Goal: Information Seeking & Learning: Find specific fact

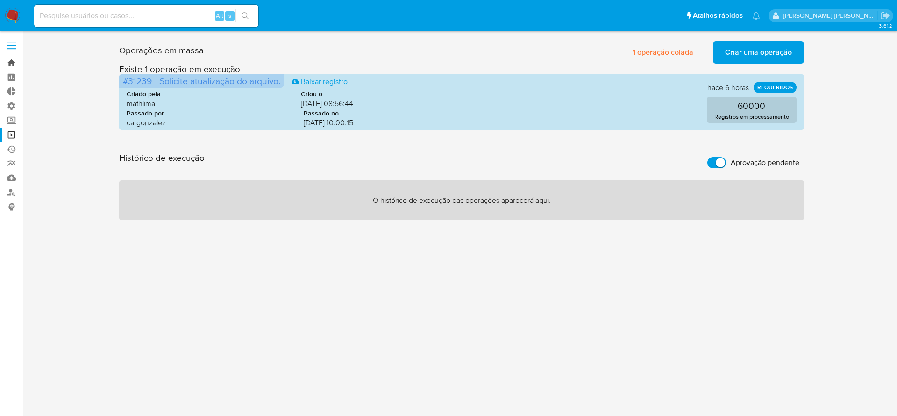
click at [14, 59] on link "Bandeja" at bounding box center [55, 63] width 111 height 14
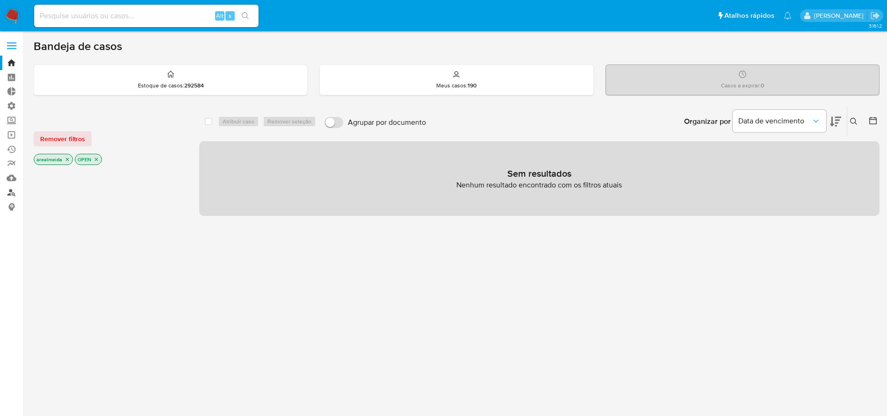
click at [8, 192] on link "Localizador de pessoas" at bounding box center [55, 192] width 111 height 14
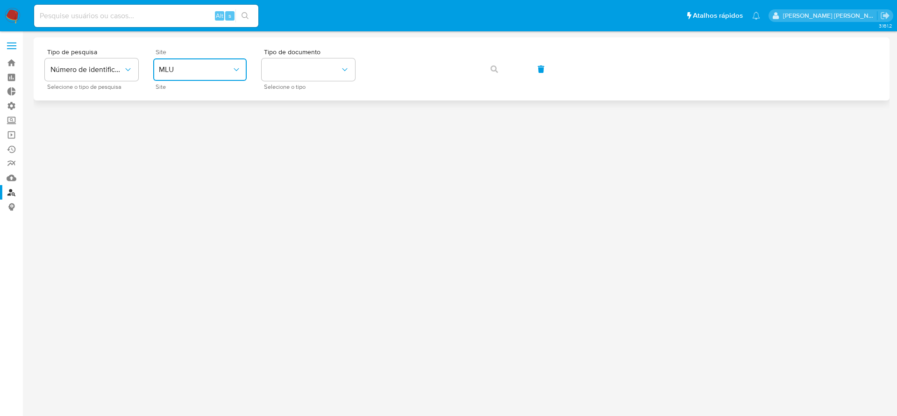
click at [238, 64] on button "MLU" at bounding box center [199, 69] width 93 height 22
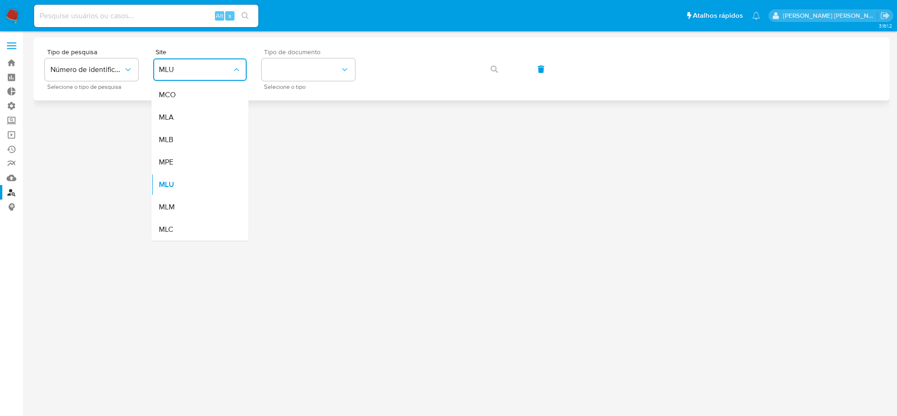
drag, startPoint x: 177, startPoint y: 136, endPoint x: 286, endPoint y: 83, distance: 121.5
click at [177, 136] on div "MLB" at bounding box center [197, 140] width 77 height 22
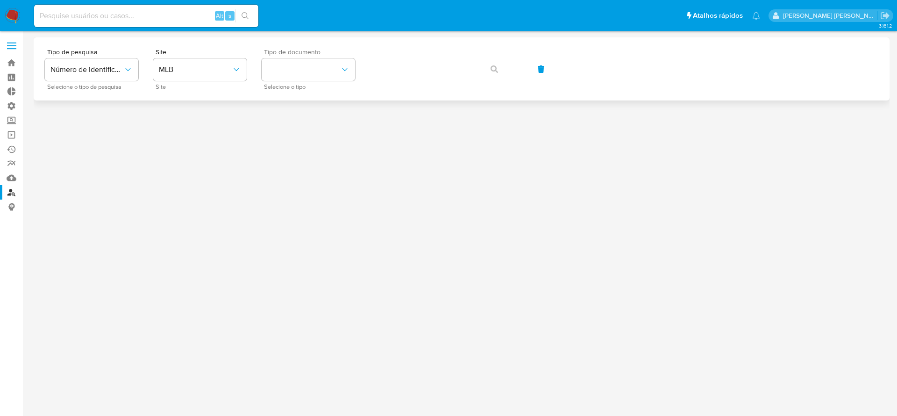
click at [287, 81] on div "Tipo de documento Selecione o tipo" at bounding box center [308, 69] width 93 height 41
click at [287, 70] on button "identificationType" at bounding box center [308, 69] width 93 height 22
click at [285, 122] on div "CPF CPF" at bounding box center [305, 131] width 77 height 32
click at [491, 66] on icon "button" at bounding box center [494, 68] width 7 height 7
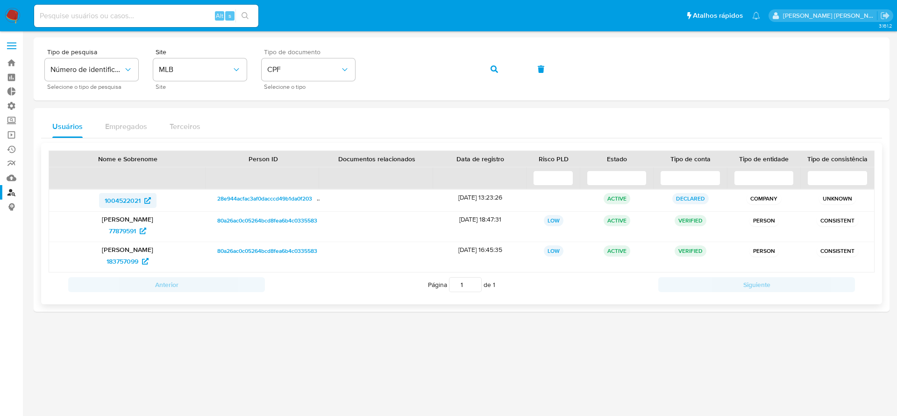
click at [122, 201] on span "1004522021" at bounding box center [123, 200] width 36 height 15
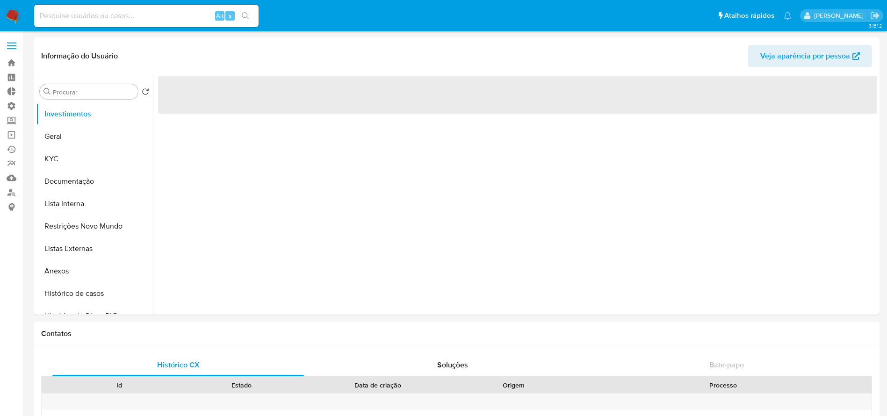
select select "10"
click at [66, 136] on button "Geral" at bounding box center [90, 136] width 109 height 22
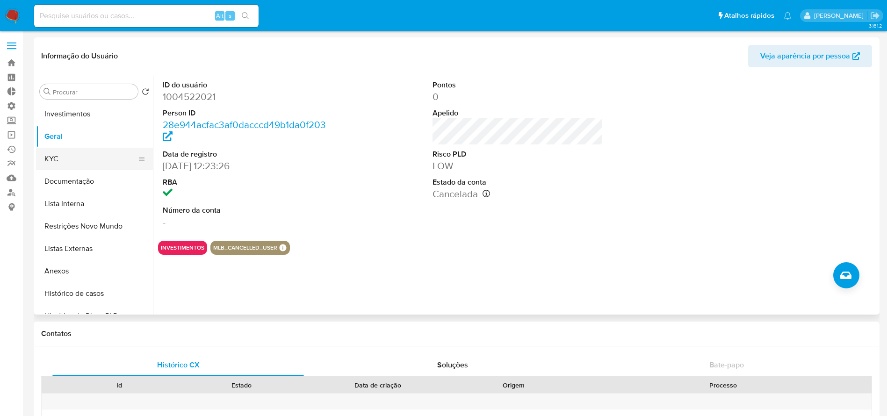
click at [58, 159] on button "KYC" at bounding box center [90, 159] width 109 height 22
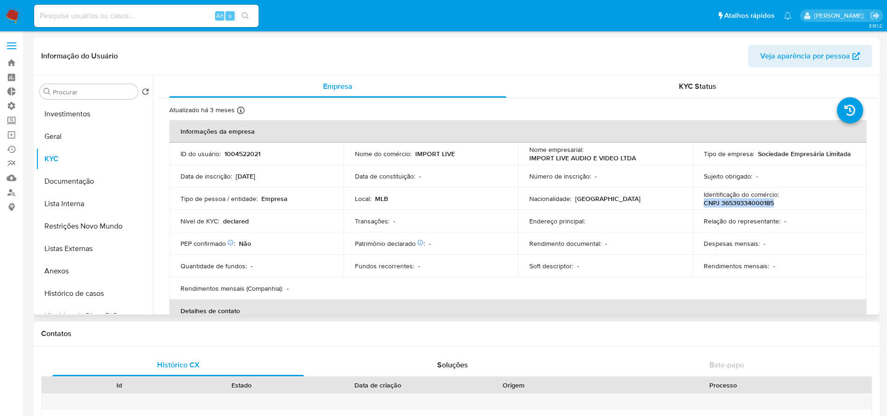
drag, startPoint x: 783, startPoint y: 204, endPoint x: 694, endPoint y: 203, distance: 88.8
click at [694, 203] on td "Identificação do comércio : CNPJ 36539334000185" at bounding box center [779, 198] width 174 height 22
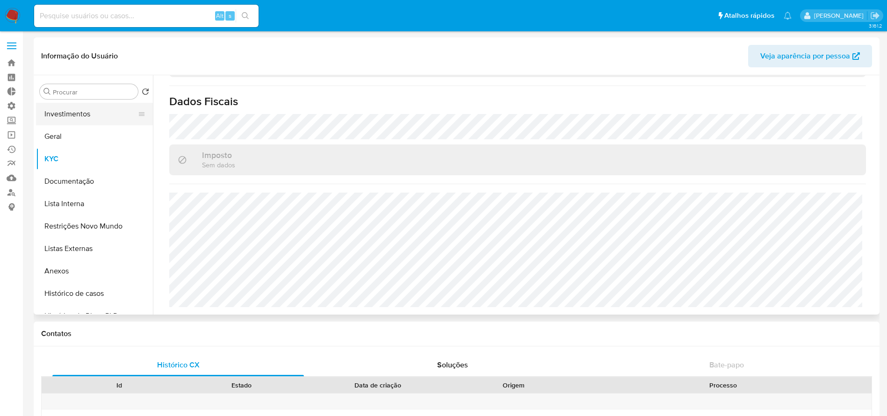
click at [71, 115] on button "Investimentos" at bounding box center [90, 114] width 109 height 22
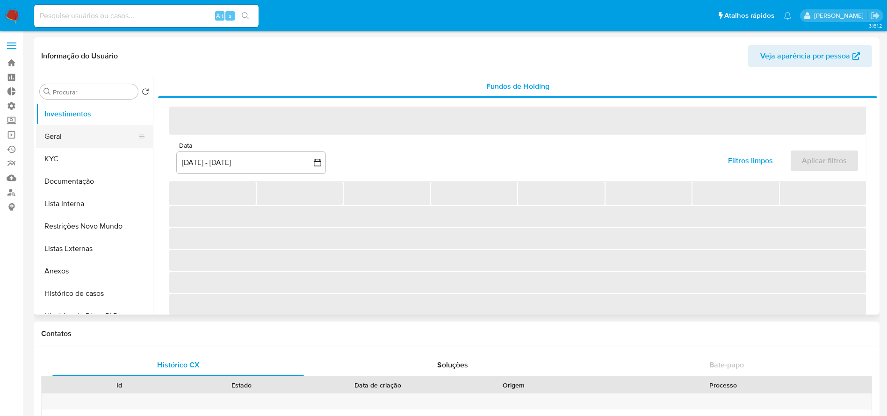
click at [76, 143] on button "Geral" at bounding box center [90, 136] width 109 height 22
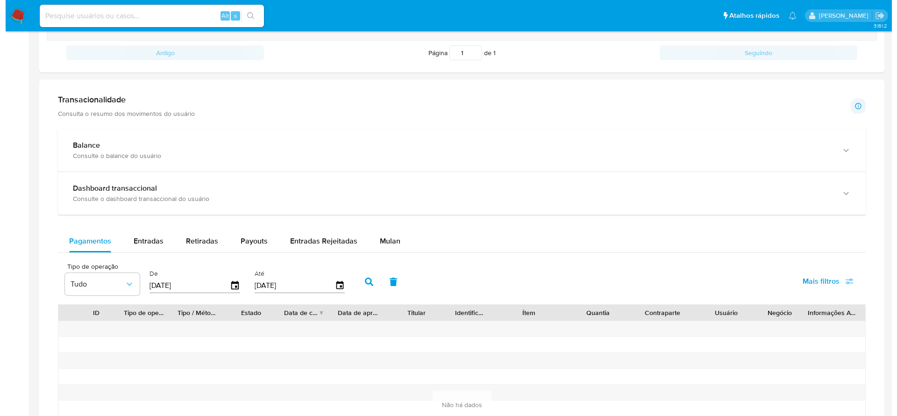
scroll to position [572, 0]
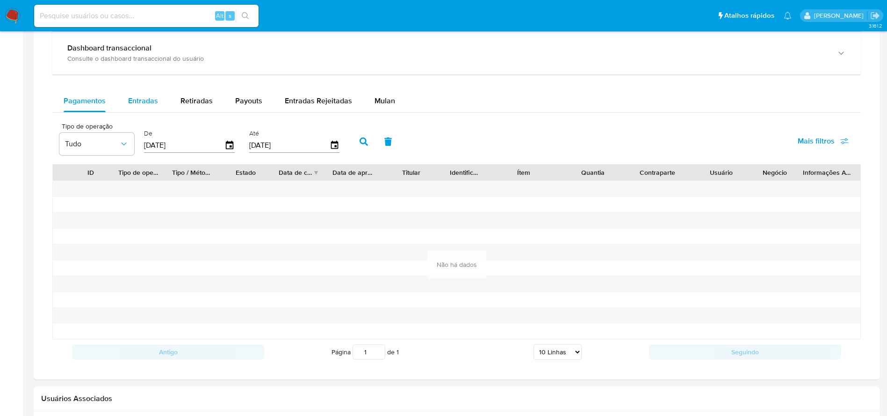
click at [146, 98] on span "Entradas" at bounding box center [143, 100] width 30 height 11
select select "10"
click at [190, 98] on span "Retiradas" at bounding box center [196, 100] width 32 height 11
select select "10"
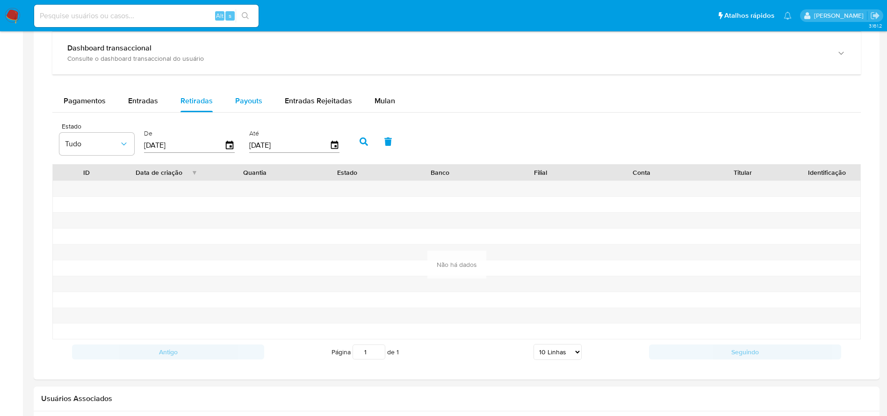
click at [247, 102] on span "Payouts" at bounding box center [248, 100] width 27 height 11
select select "10"
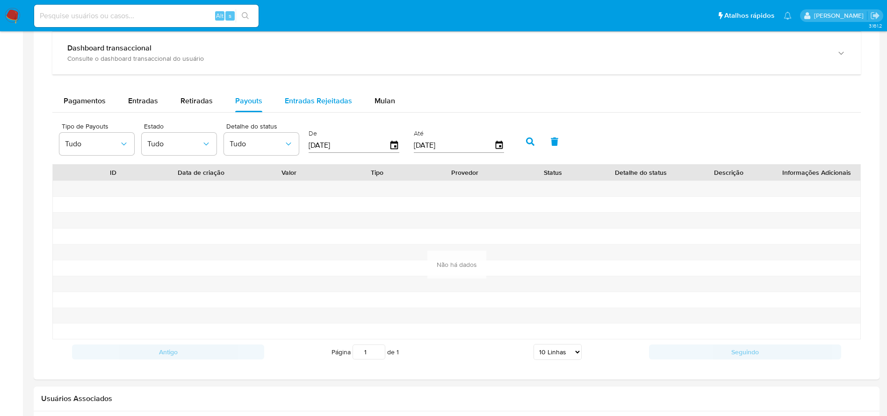
click at [308, 97] on span "Entradas Rejeitadas" at bounding box center [318, 100] width 67 height 11
select select "10"
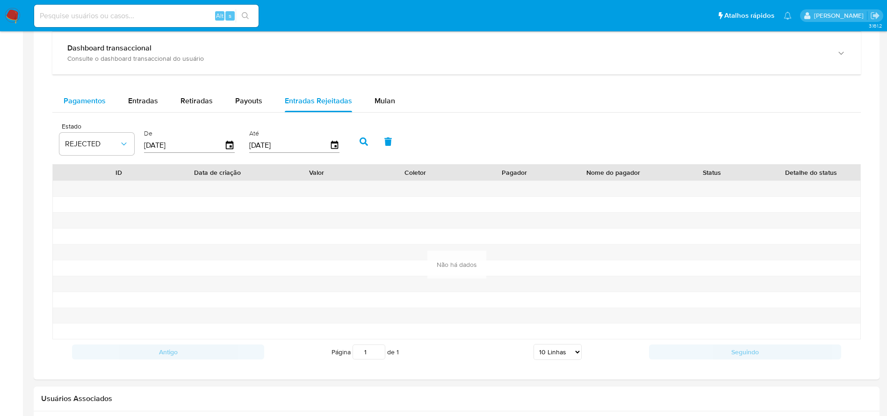
drag, startPoint x: 99, startPoint y: 99, endPoint x: 93, endPoint y: 99, distance: 5.6
click at [98, 99] on span "Pagamentos" at bounding box center [85, 100] width 42 height 11
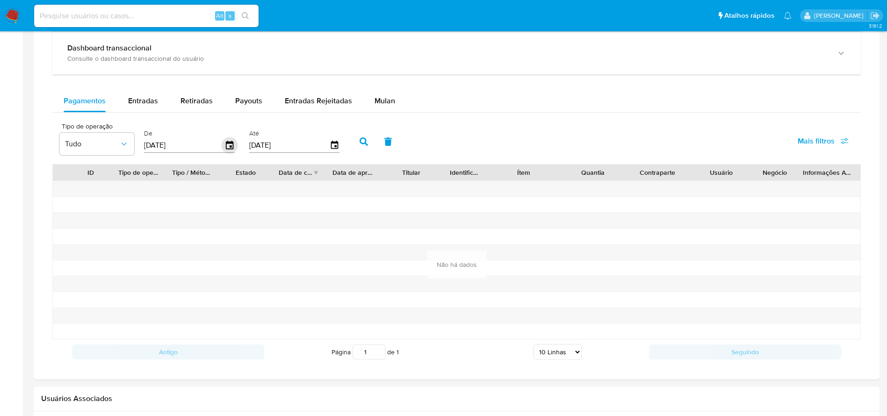
click at [229, 147] on icon "button" at bounding box center [230, 145] width 16 height 16
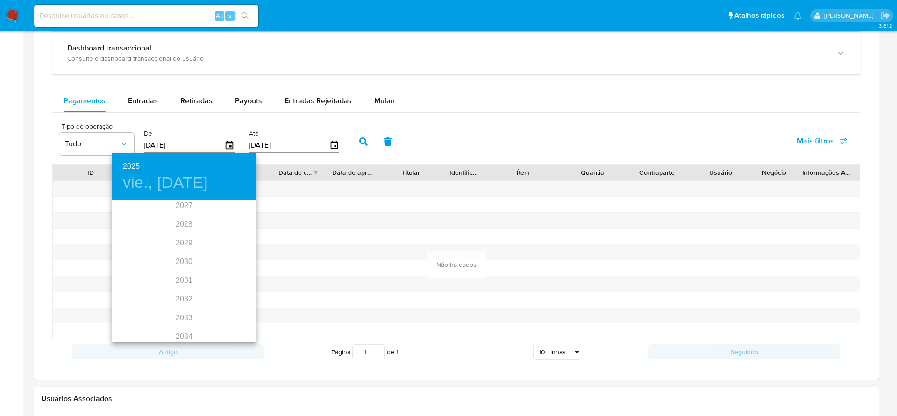
scroll to position [0, 0]
click at [183, 210] on div "2024" at bounding box center [184, 210] width 145 height 19
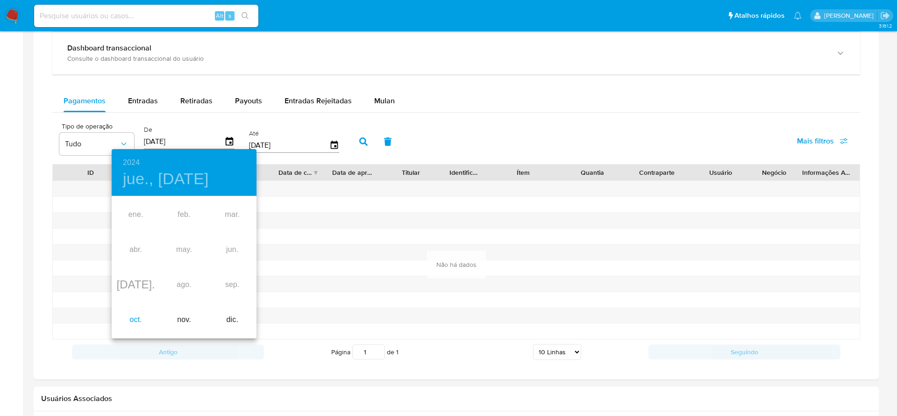
click at [133, 323] on div "oct." at bounding box center [136, 319] width 48 height 35
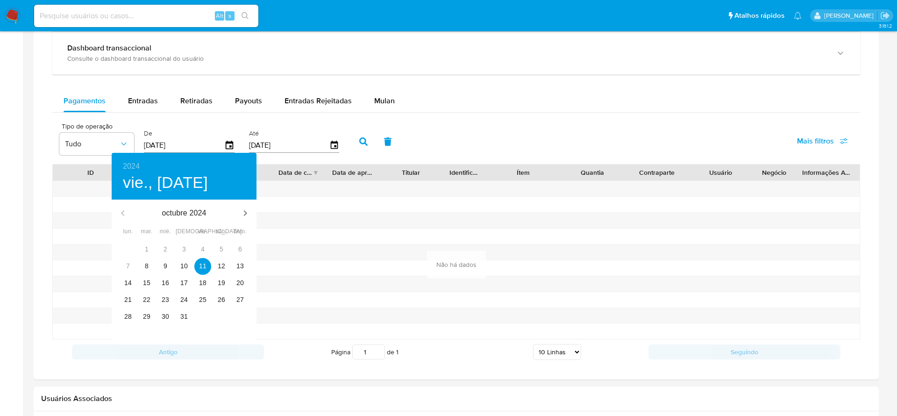
type input "11/10/2024"
click at [204, 266] on p "11" at bounding box center [202, 265] width 7 height 9
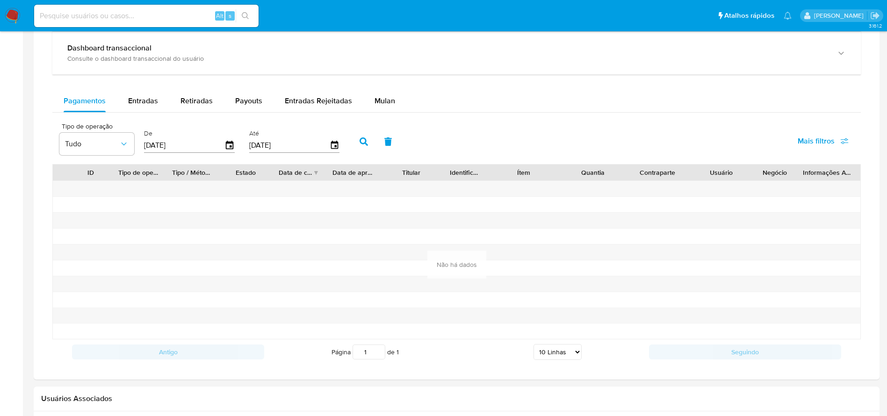
click at [366, 137] on icon "button" at bounding box center [363, 141] width 8 height 8
click at [193, 100] on span "Retiradas" at bounding box center [196, 100] width 32 height 11
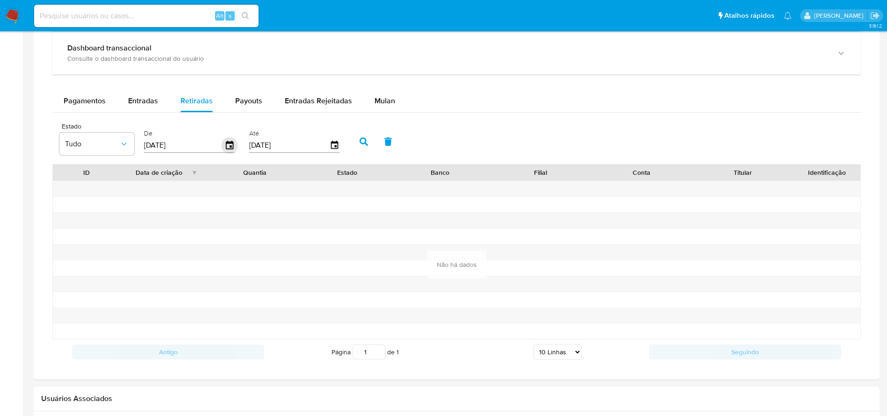
click at [228, 145] on icon "button" at bounding box center [230, 145] width 16 height 16
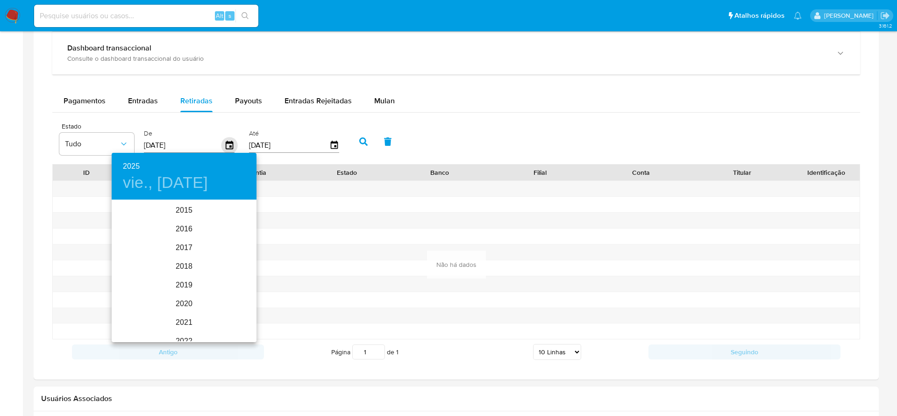
scroll to position [131, 0]
click at [201, 206] on div "2022" at bounding box center [184, 210] width 145 height 19
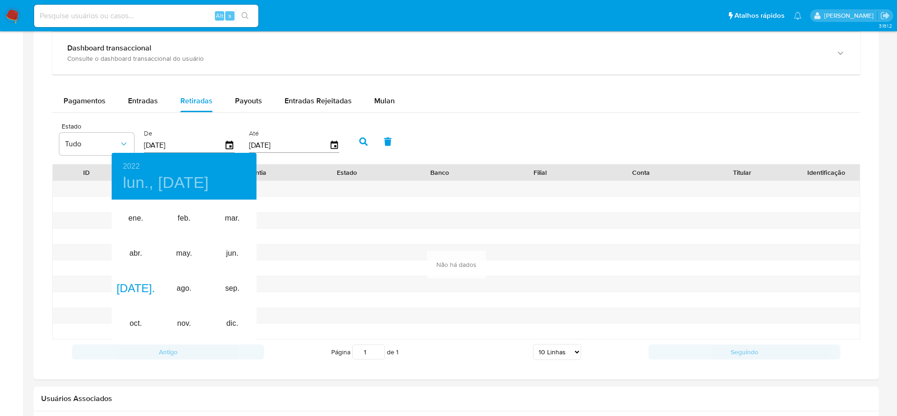
click at [227, 144] on div at bounding box center [448, 208] width 897 height 416
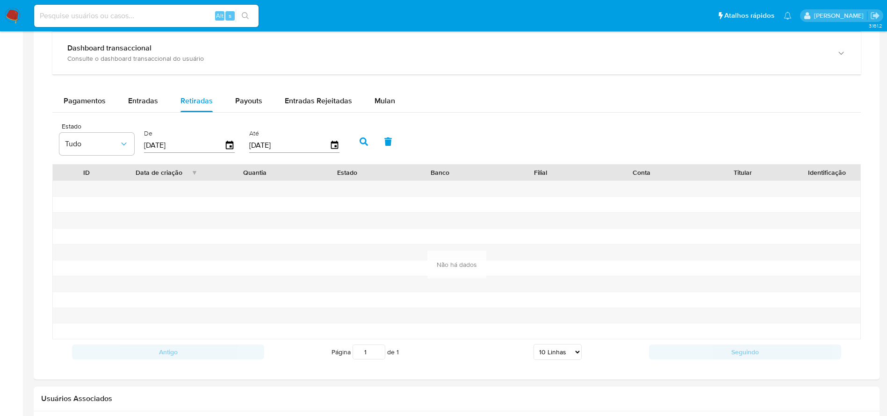
click at [228, 143] on icon "button" at bounding box center [229, 145] width 7 height 8
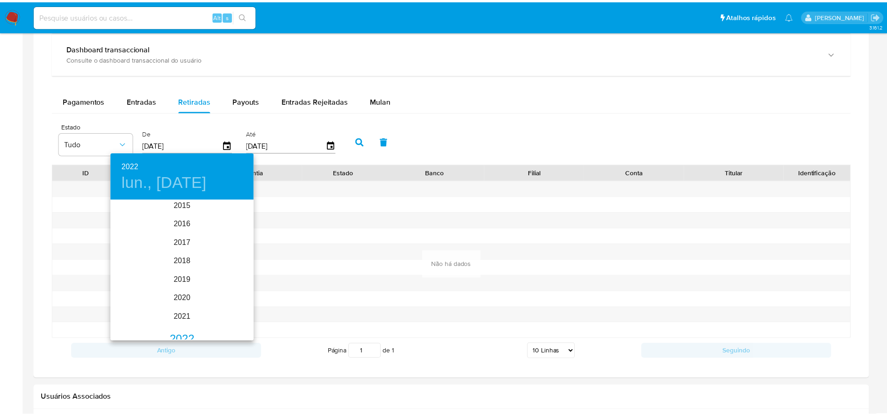
scroll to position [0, 0]
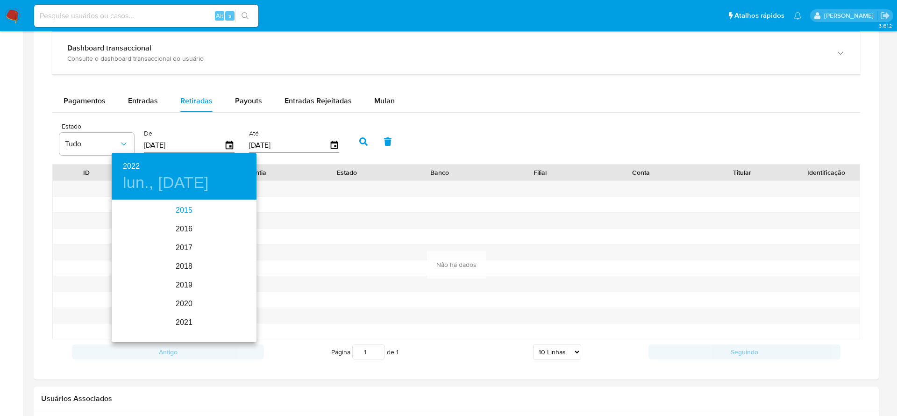
click at [196, 206] on div "2015" at bounding box center [184, 210] width 145 height 19
type input "11/07/2015"
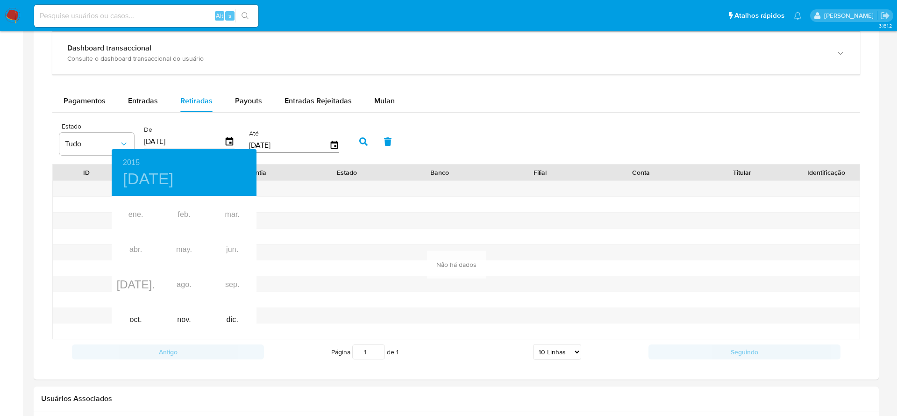
click at [360, 139] on div at bounding box center [448, 208] width 897 height 416
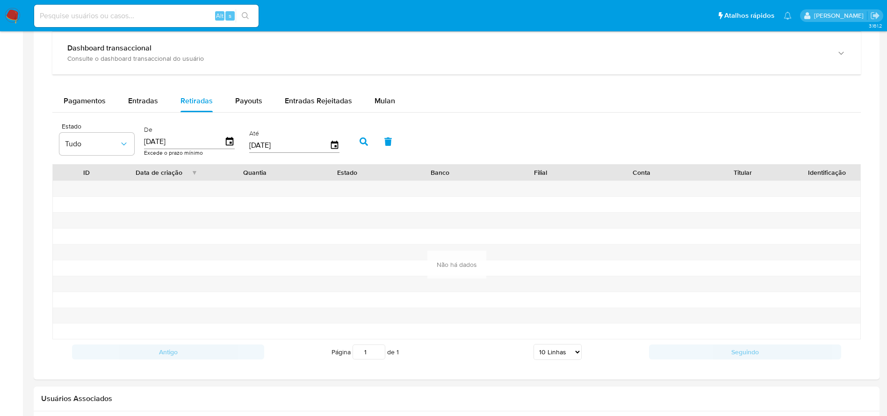
click at [360, 139] on icon "button" at bounding box center [363, 141] width 8 height 8
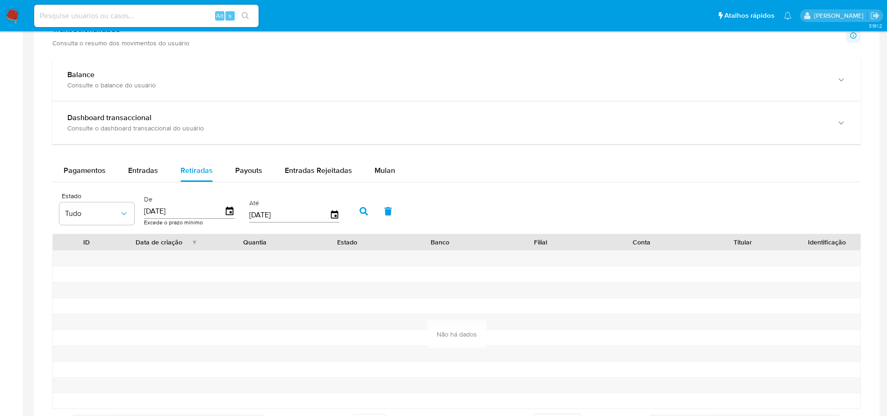
scroll to position [502, 0]
click at [247, 173] on span "Payouts" at bounding box center [248, 170] width 27 height 11
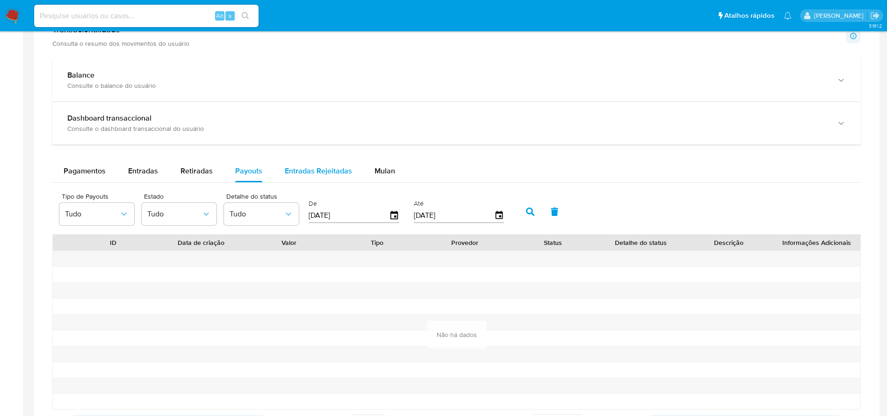
click at [310, 176] on span "Entradas Rejeitadas" at bounding box center [318, 170] width 67 height 11
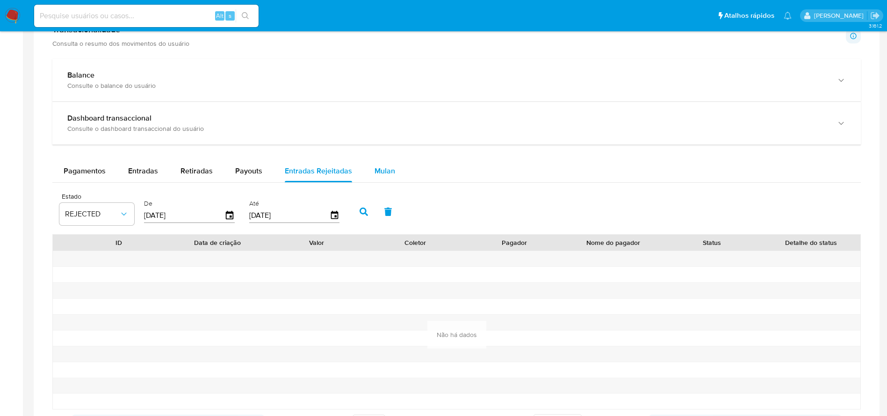
click at [387, 172] on span "Mulan" at bounding box center [384, 170] width 21 height 11
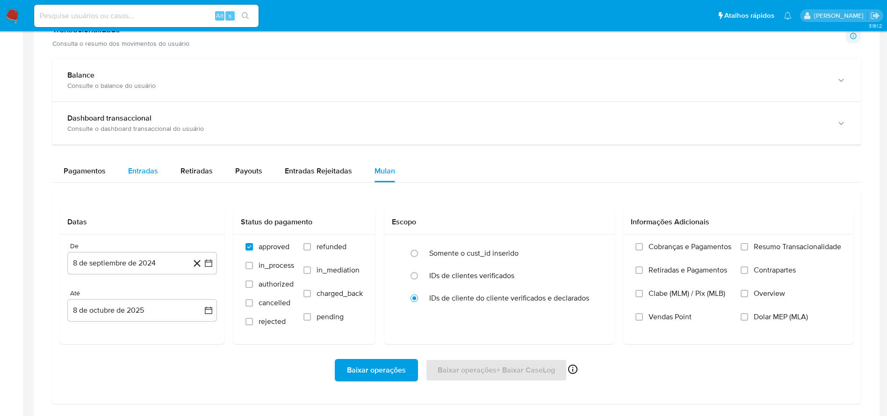
click at [143, 168] on span "Entradas" at bounding box center [143, 170] width 30 height 11
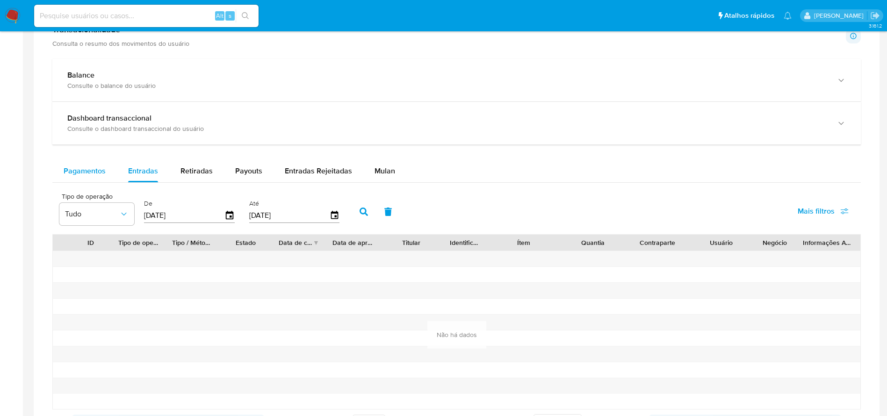
click at [75, 170] on span "Pagamentos" at bounding box center [85, 170] width 42 height 11
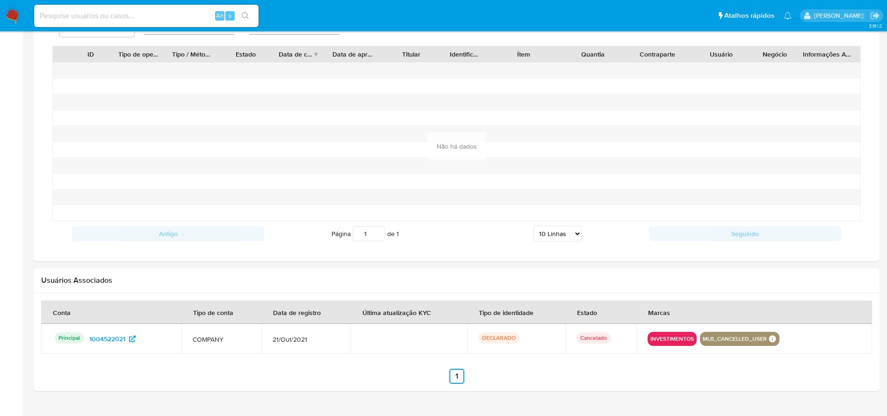
scroll to position [712, 0]
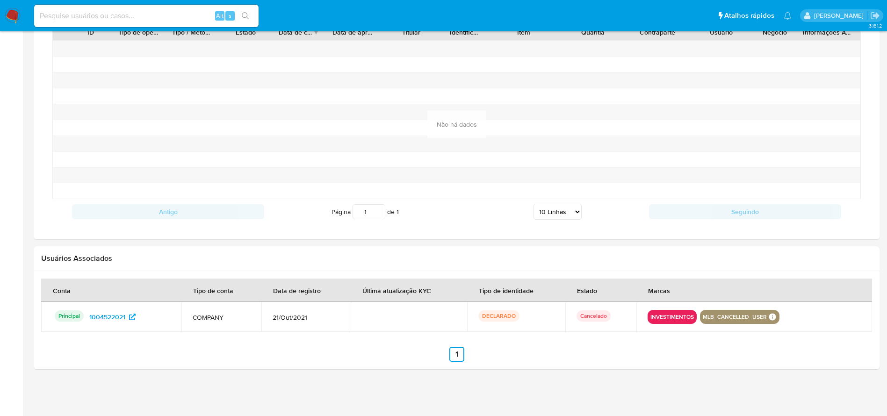
drag, startPoint x: 316, startPoint y: 319, endPoint x: 251, endPoint y: 329, distance: 65.6
click at [251, 329] on tr "Principal Identificado como usuário principal 1004522021 COMPANY 21/Out/2021 DE…" at bounding box center [456, 317] width 831 height 30
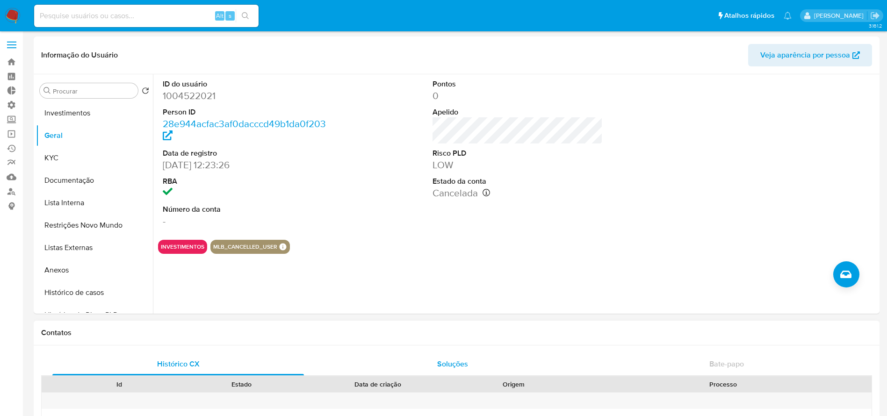
scroll to position [0, 0]
click at [61, 181] on button "Documentação" at bounding box center [90, 181] width 109 height 22
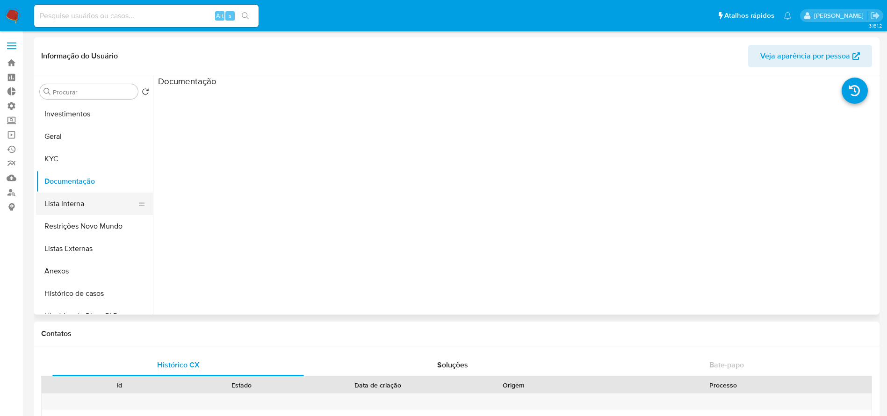
click at [60, 206] on button "Lista Interna" at bounding box center [90, 204] width 109 height 22
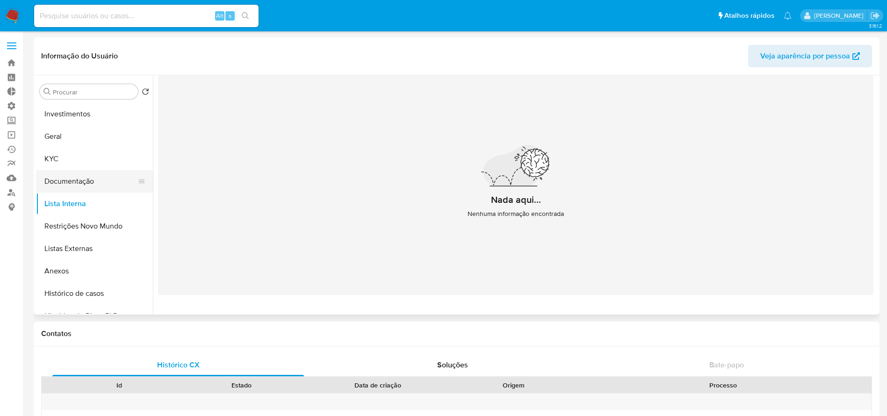
click at [76, 181] on button "Documentação" at bounding box center [90, 181] width 109 height 22
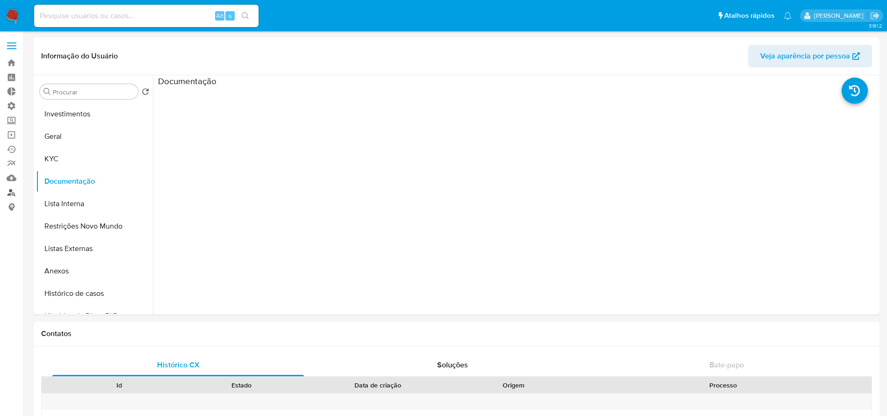
click at [9, 194] on link "Localizador de pessoas" at bounding box center [55, 192] width 111 height 14
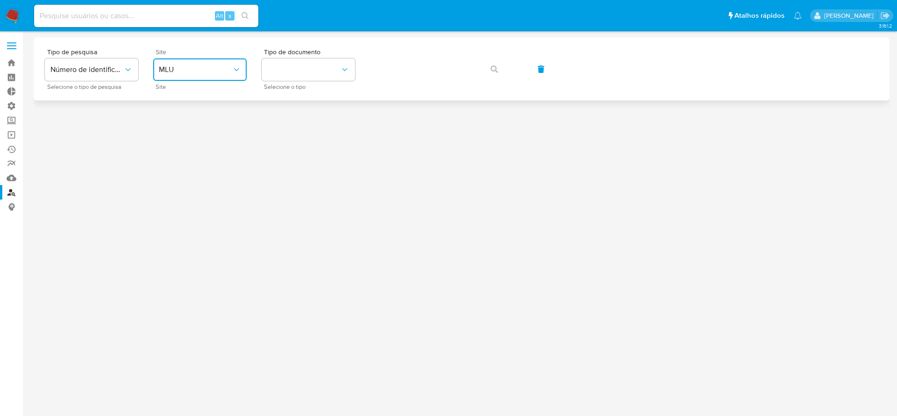
click at [220, 73] on span "MLU" at bounding box center [195, 69] width 73 height 9
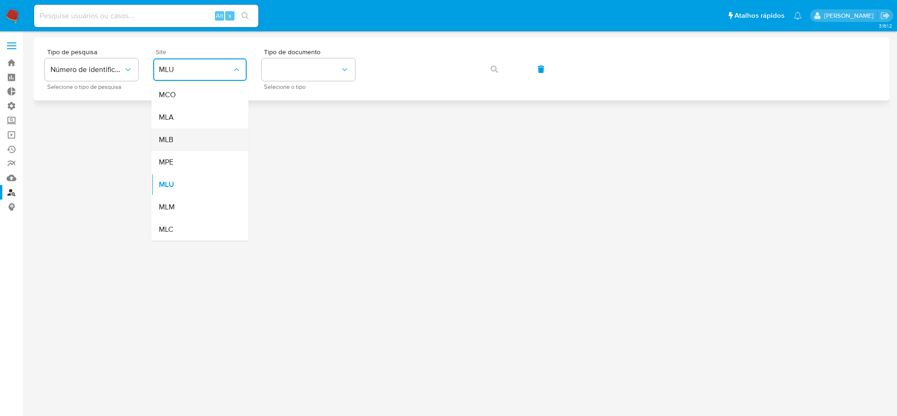
click at [186, 138] on div "MLB" at bounding box center [197, 140] width 77 height 22
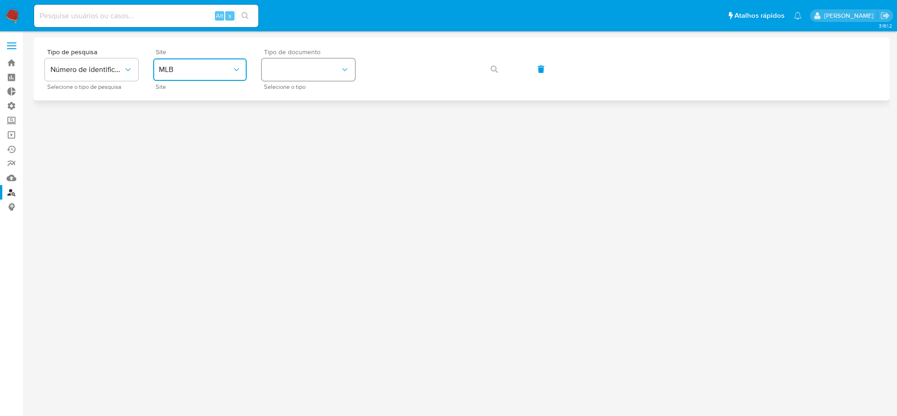
click at [306, 72] on button "identificationType" at bounding box center [308, 69] width 93 height 22
click at [293, 99] on div "CNPJ CNPJ" at bounding box center [305, 100] width 77 height 32
click at [493, 65] on icon "button" at bounding box center [494, 68] width 7 height 7
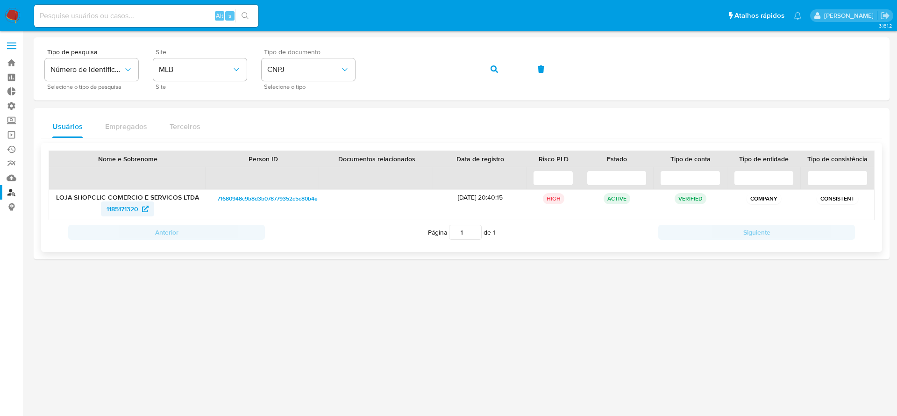
click at [123, 204] on span "1185171320" at bounding box center [123, 208] width 32 height 15
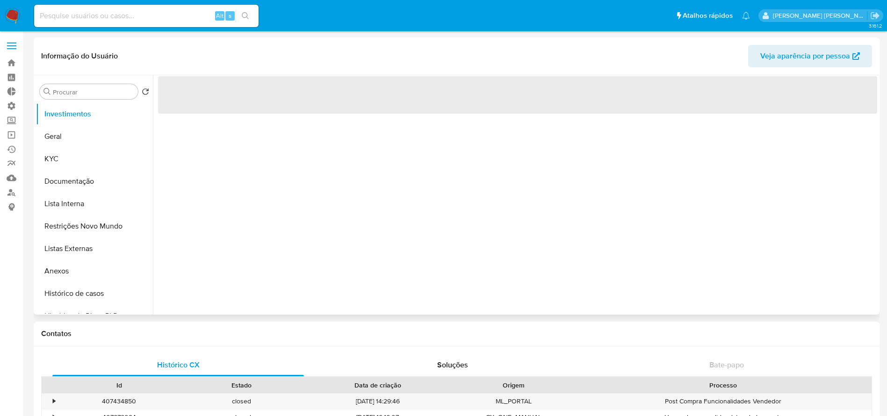
select select "10"
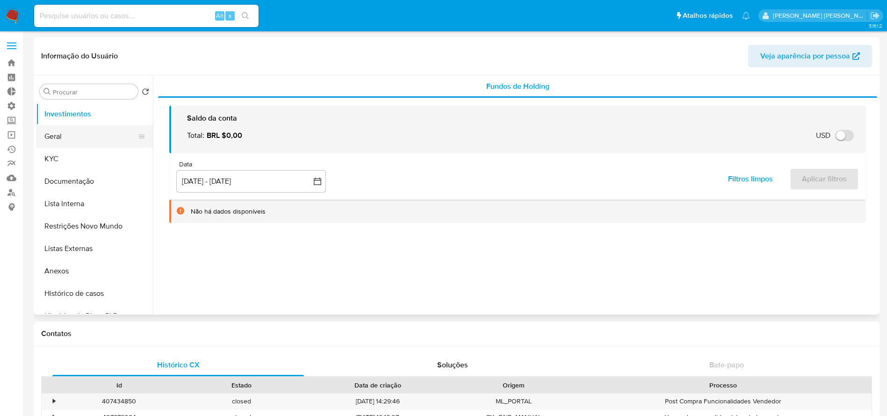
click at [77, 137] on button "Geral" at bounding box center [90, 136] width 109 height 22
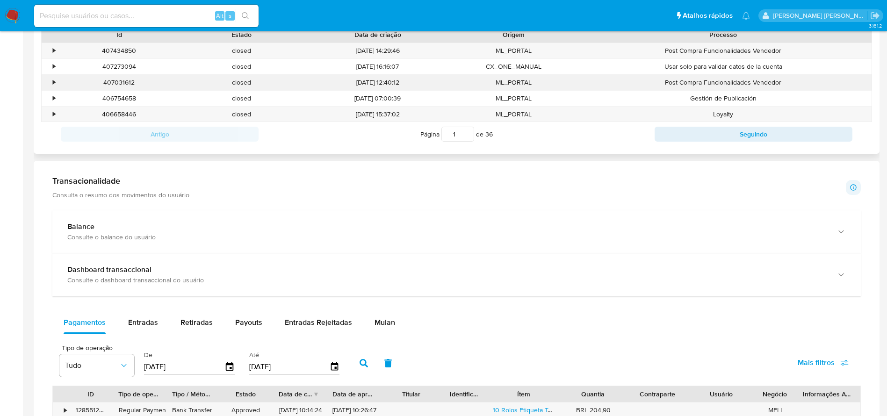
scroll to position [631, 0]
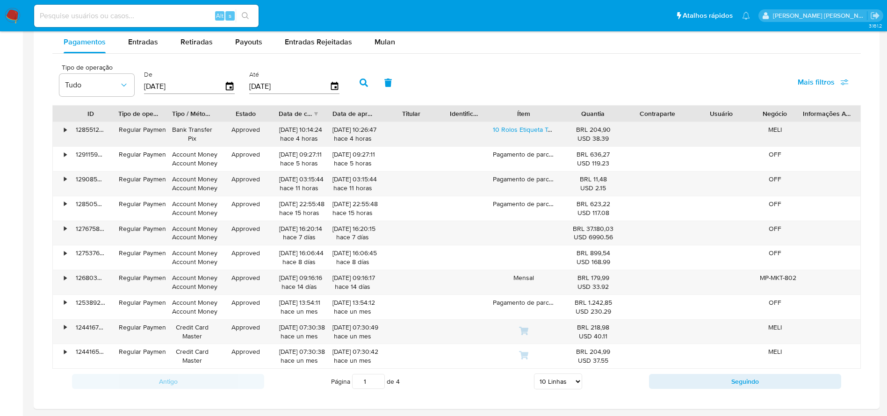
click at [65, 129] on div "•" at bounding box center [65, 129] width 2 height 9
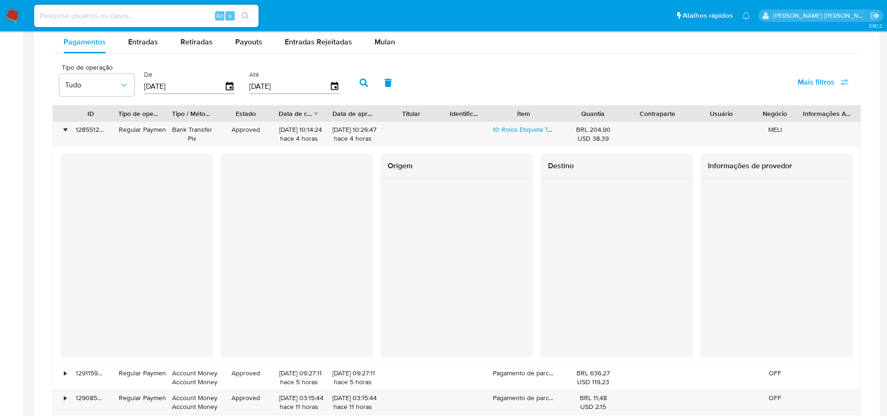
click at [387, 202] on div at bounding box center [456, 252] width 152 height 146
click at [64, 129] on div "•" at bounding box center [65, 129] width 2 height 9
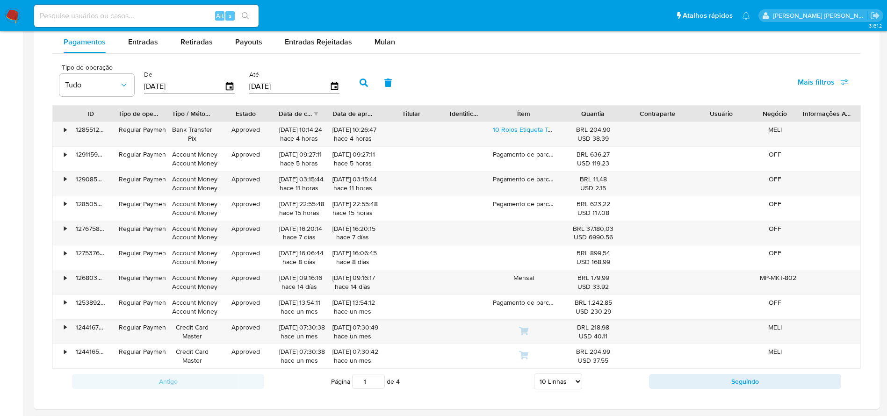
click at [73, 115] on div "ID" at bounding box center [90, 114] width 43 height 16
click at [66, 128] on div "•" at bounding box center [65, 129] width 2 height 9
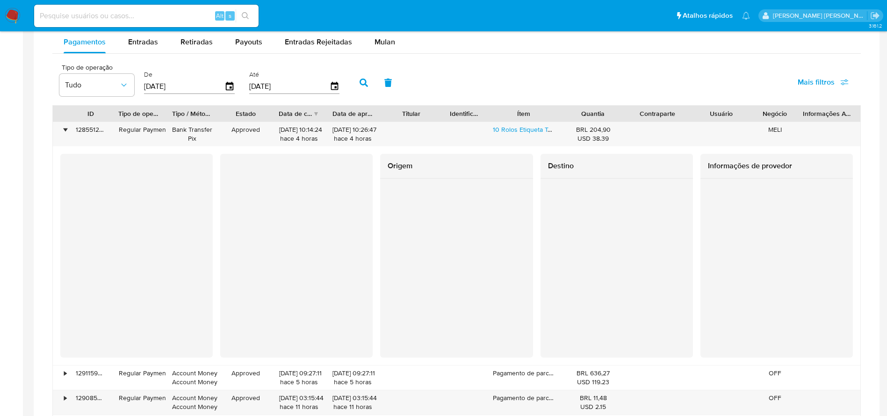
click at [381, 202] on div at bounding box center [456, 252] width 152 height 146
click at [64, 129] on div "•" at bounding box center [65, 129] width 2 height 9
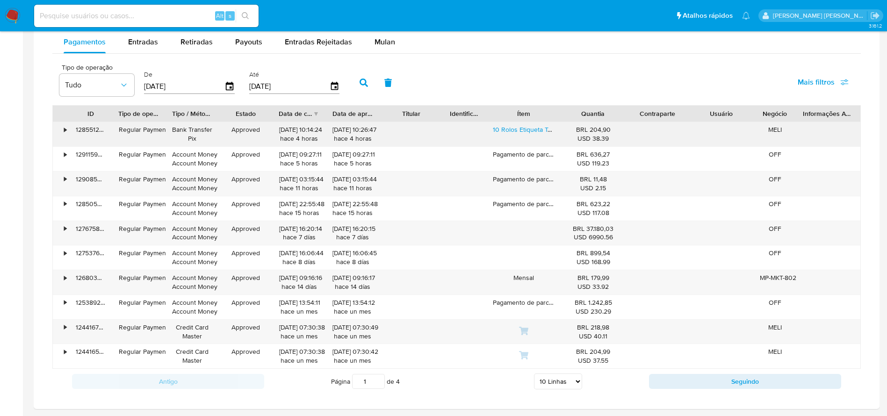
click at [64, 129] on div "•" at bounding box center [65, 129] width 2 height 9
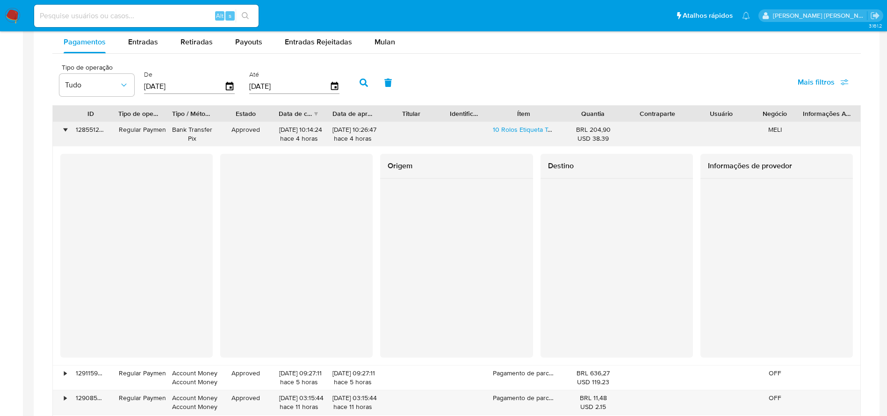
click at [65, 131] on div "•" at bounding box center [65, 129] width 2 height 9
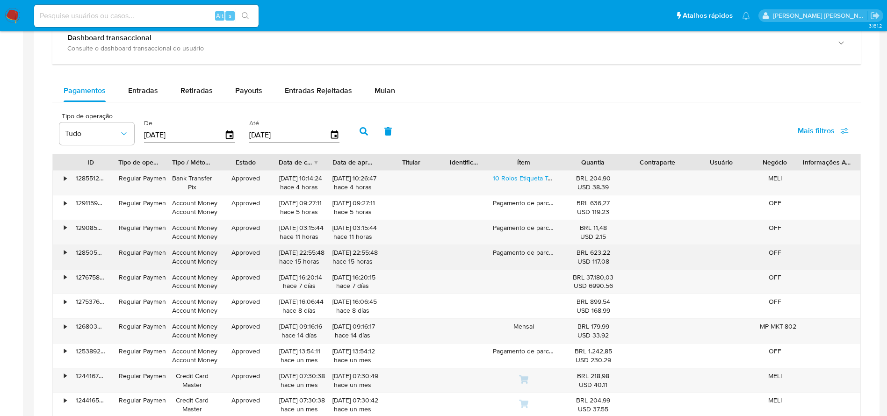
scroll to position [561, 0]
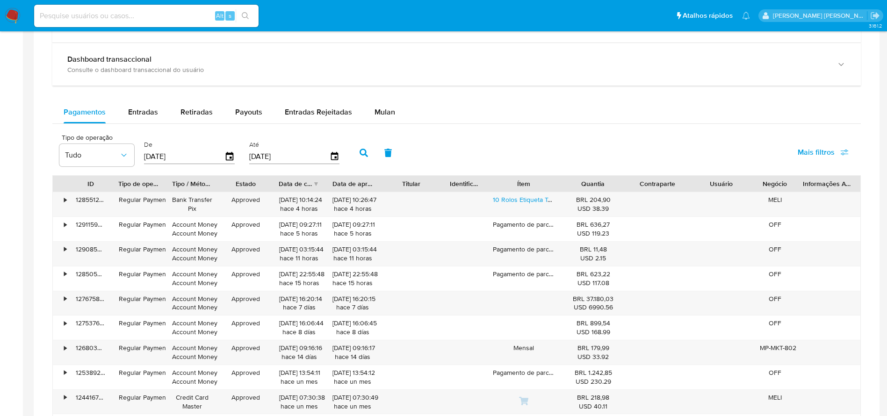
click at [837, 152] on span "Mais filtros" at bounding box center [822, 152] width 51 height 21
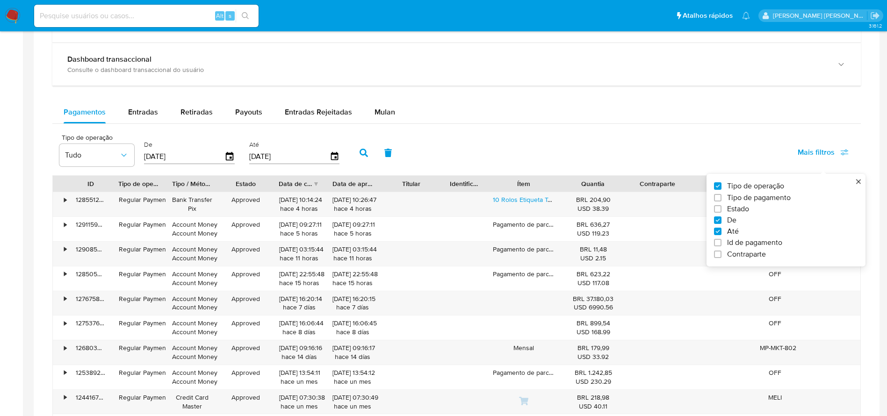
click at [632, 114] on div "Pagamentos Entradas Retiradas Payouts Entradas Rejeitadas Mulan" at bounding box center [456, 112] width 808 height 22
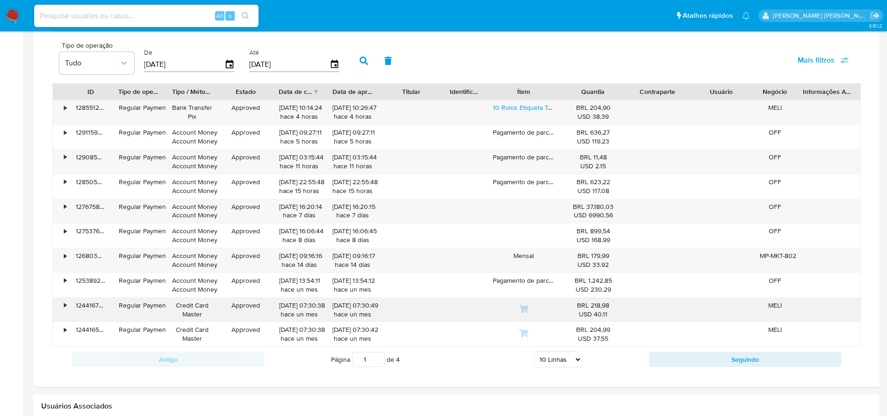
scroll to position [631, 0]
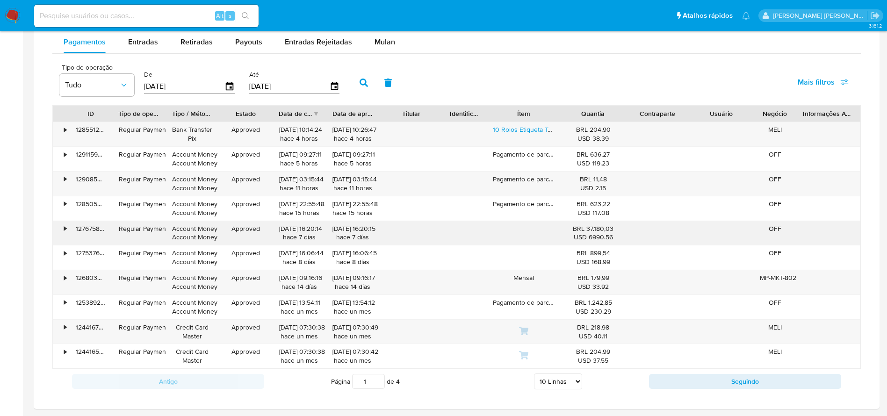
click at [65, 227] on div "•" at bounding box center [65, 228] width 2 height 9
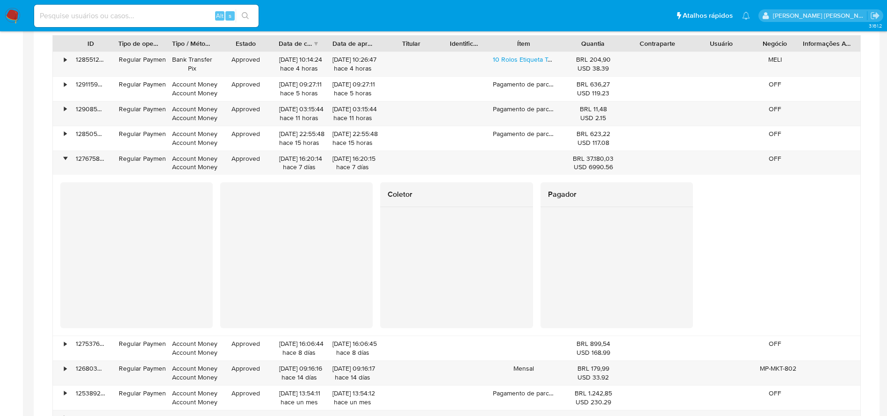
scroll to position [841, 0]
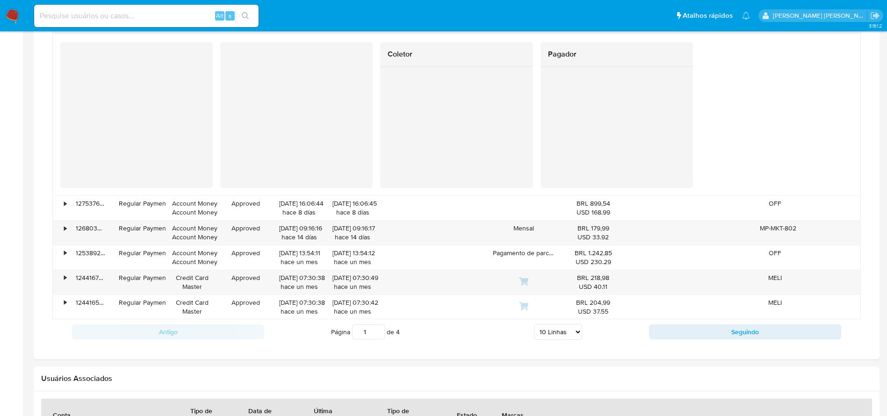
click at [715, 332] on button "Seguindo" at bounding box center [745, 331] width 192 height 15
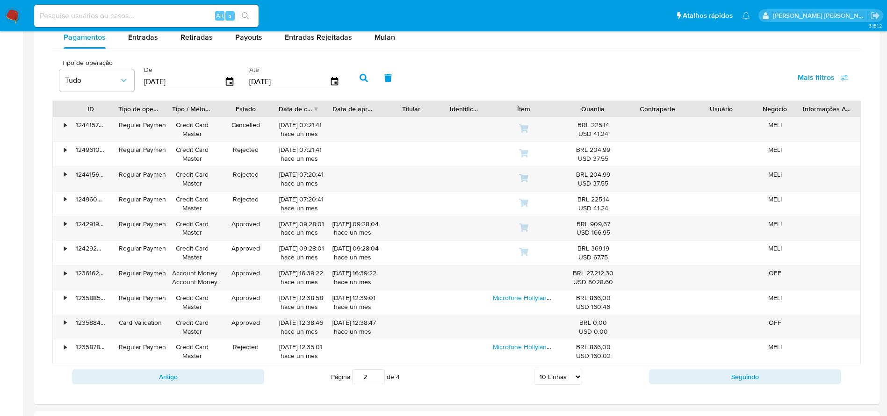
scroll to position [614, 0]
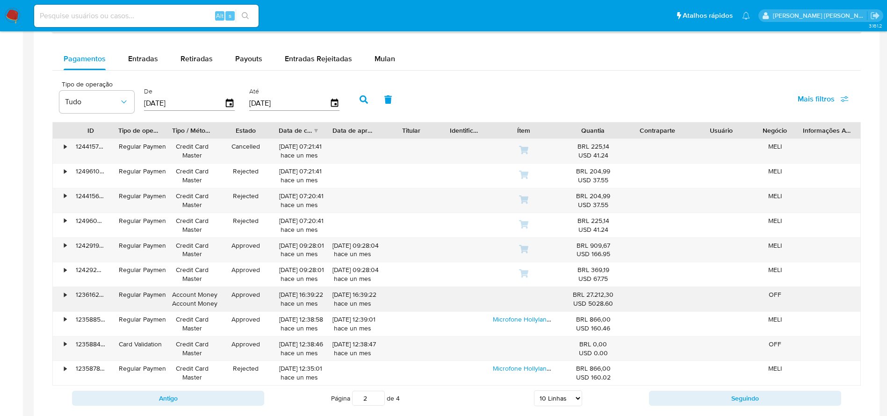
click at [66, 293] on div "•" at bounding box center [65, 294] width 2 height 9
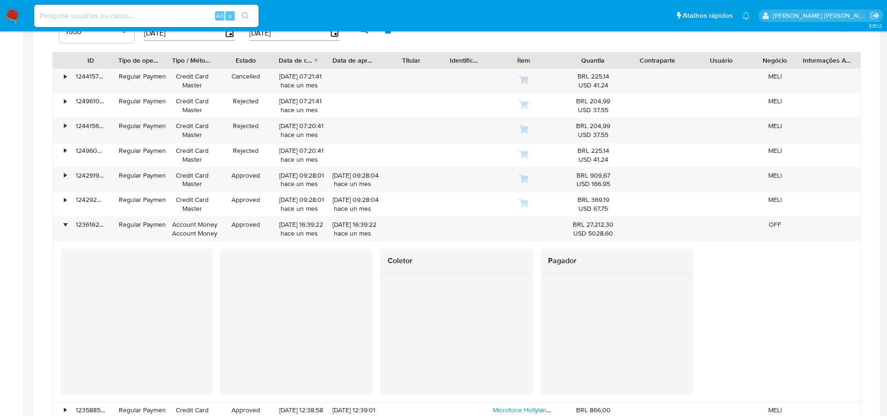
scroll to position [754, 0]
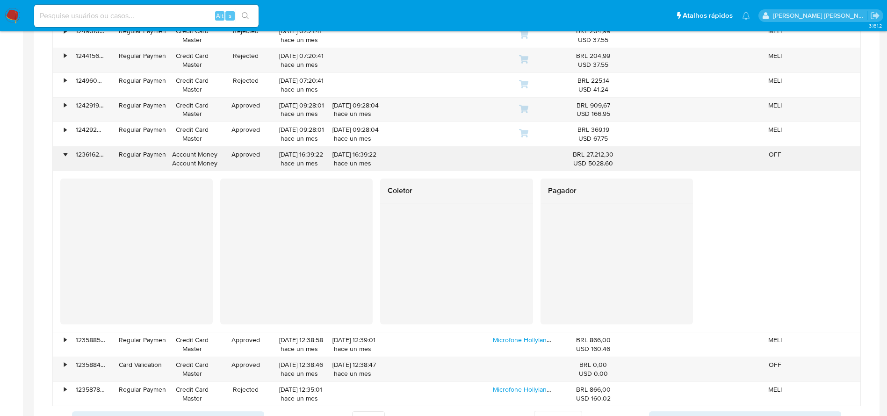
click at [66, 153] on div "•" at bounding box center [65, 154] width 2 height 9
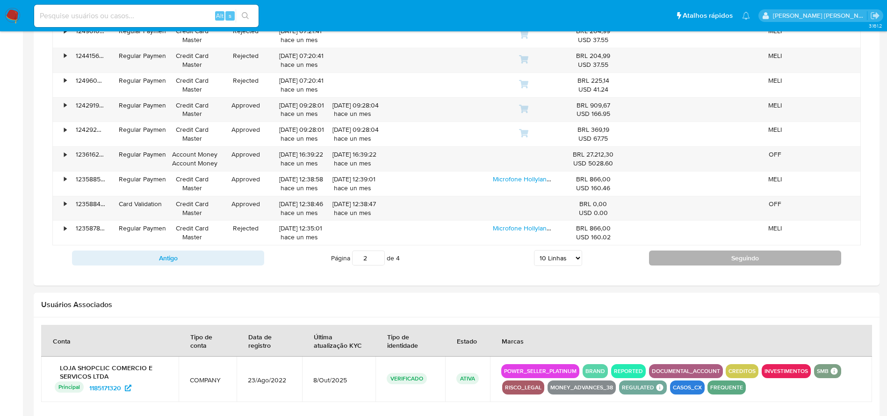
click at [762, 258] on button "Seguindo" at bounding box center [745, 258] width 192 height 15
type input "3"
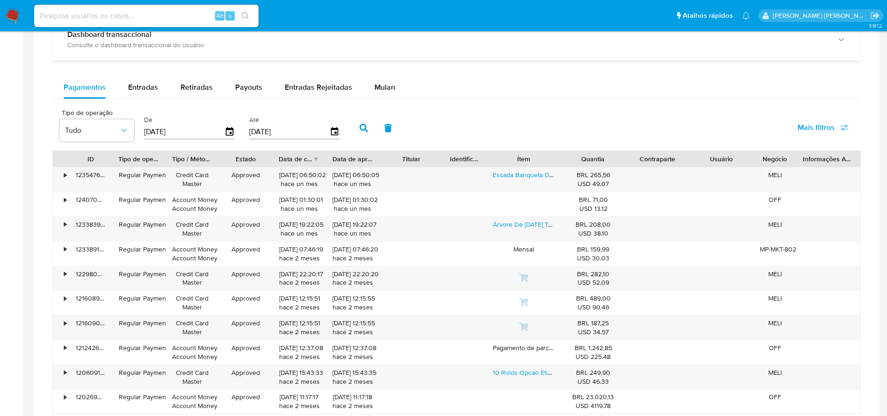
scroll to position [614, 0]
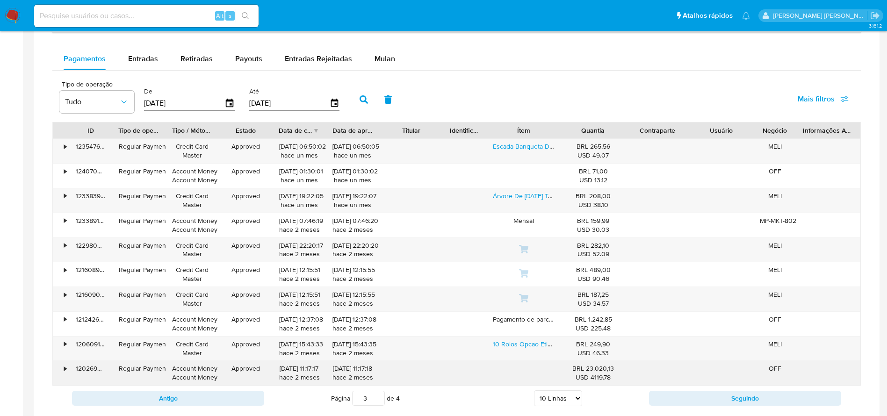
click at [61, 369] on div "•" at bounding box center [61, 373] width 16 height 24
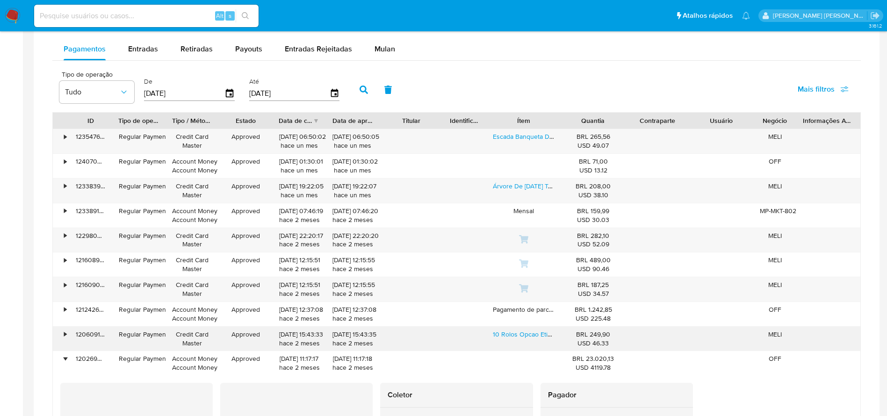
scroll to position [754, 0]
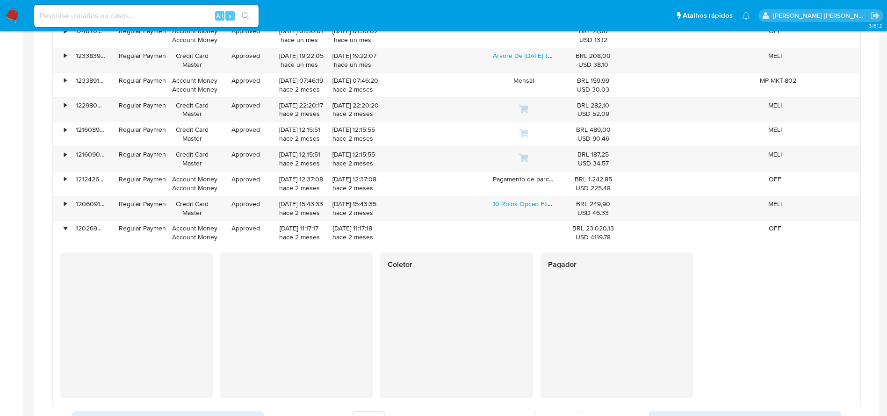
click at [373, 360] on div "Coletor Pagador" at bounding box center [456, 325] width 792 height 146
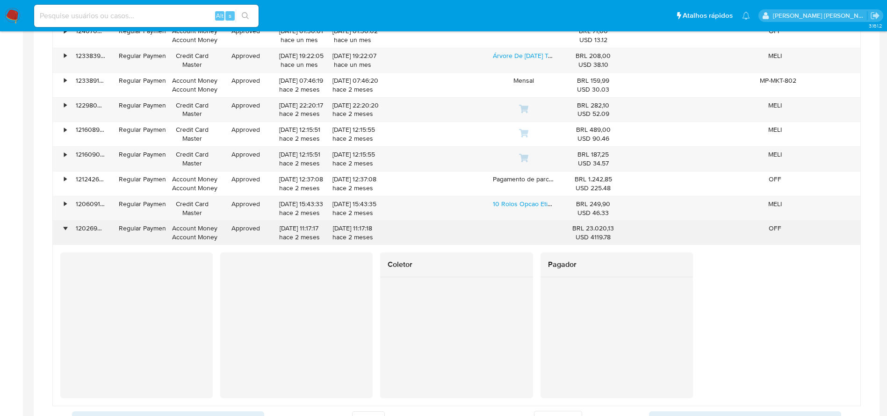
click at [78, 231] on div "120269060074" at bounding box center [90, 233] width 43 height 24
click at [68, 226] on div "•" at bounding box center [61, 233] width 16 height 24
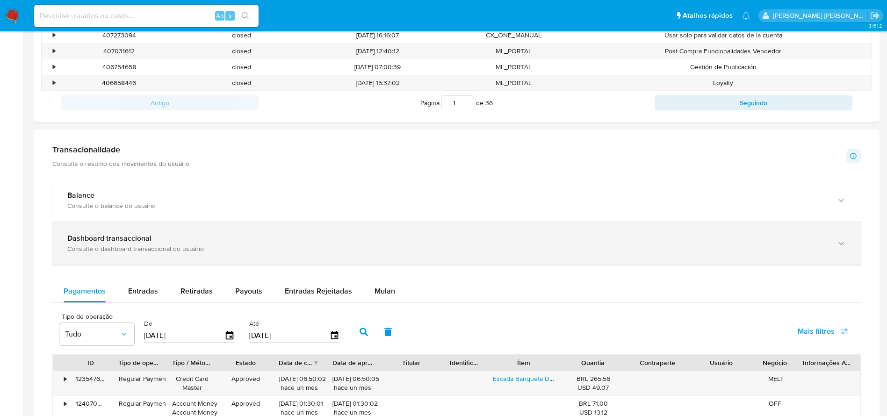
scroll to position [561, 0]
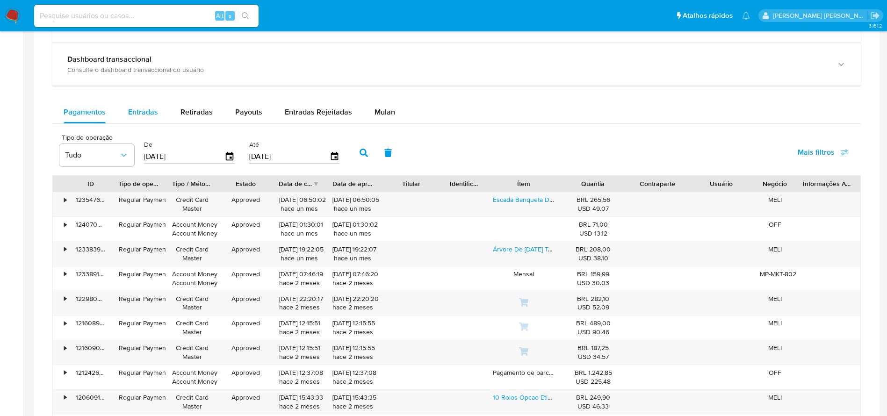
click at [136, 111] on span "Entradas" at bounding box center [143, 112] width 30 height 11
select select "10"
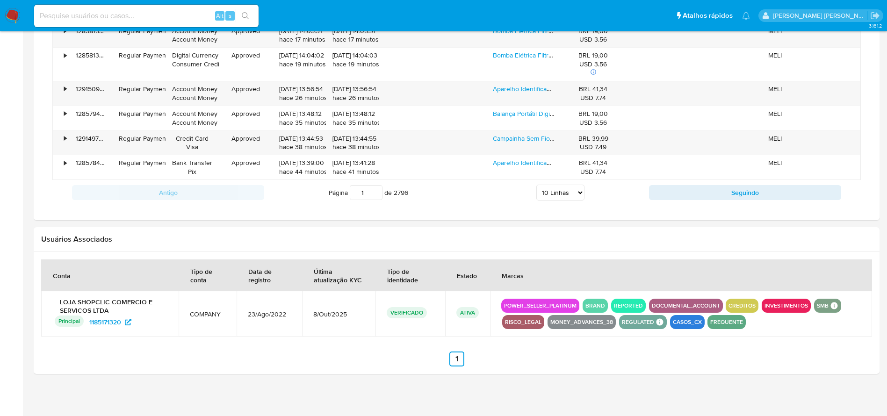
scroll to position [553, 0]
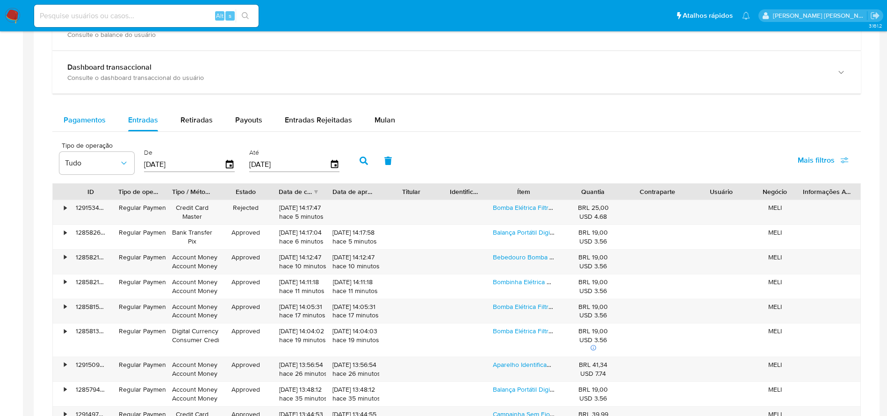
click at [67, 121] on span "Pagamentos" at bounding box center [85, 120] width 42 height 11
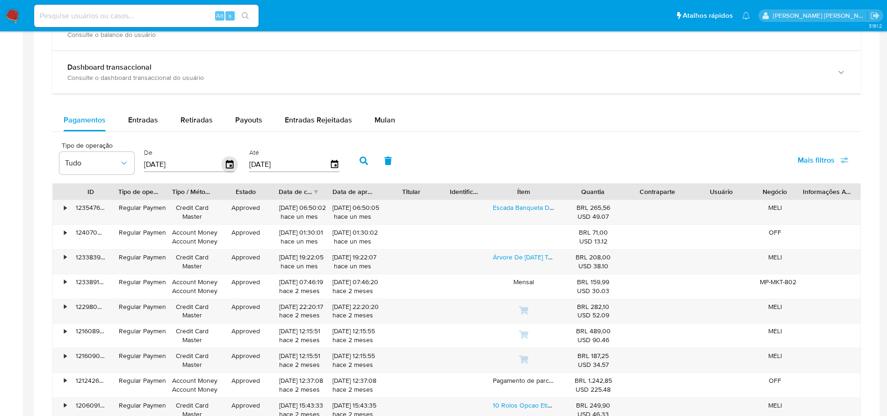
click at [228, 162] on icon "button" at bounding box center [229, 164] width 7 height 8
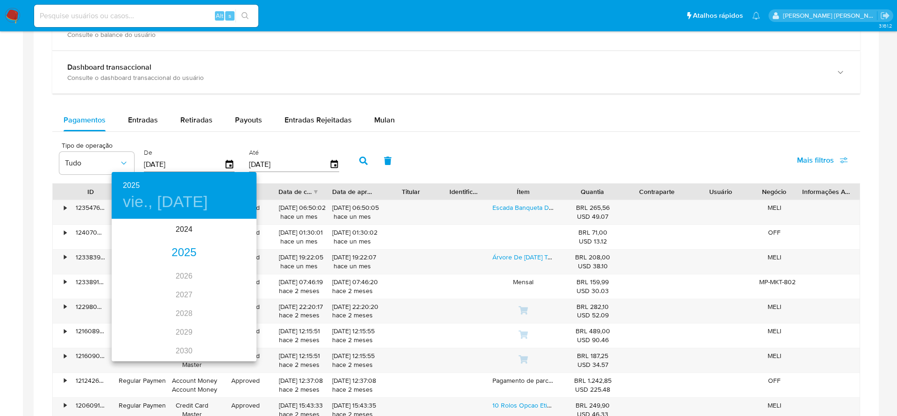
click at [182, 251] on div "2025" at bounding box center [184, 253] width 145 height 19
click at [137, 237] on div "ene." at bounding box center [136, 237] width 48 height 35
click at [167, 261] on button "1" at bounding box center [165, 268] width 17 height 17
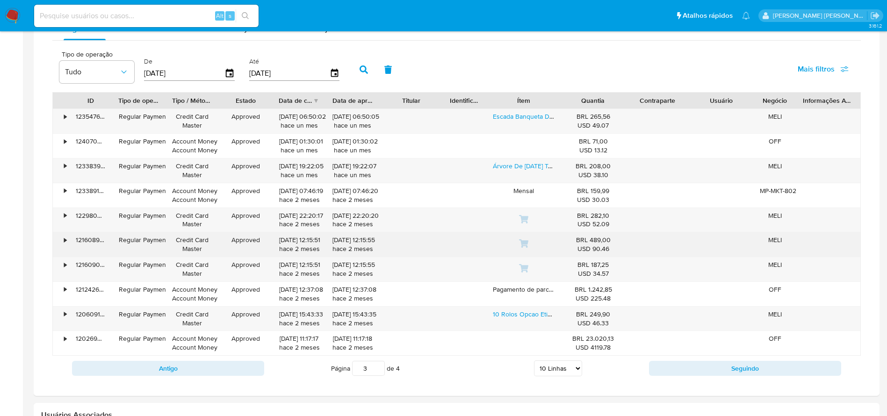
scroll to position [623, 0]
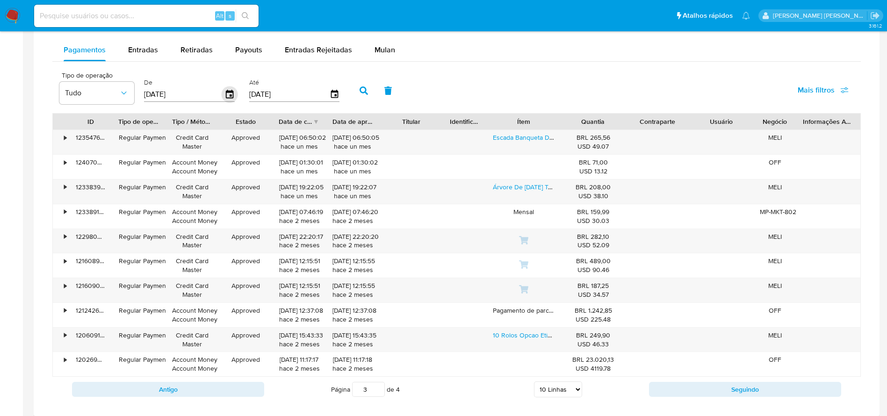
click at [228, 91] on icon "button" at bounding box center [229, 94] width 7 height 8
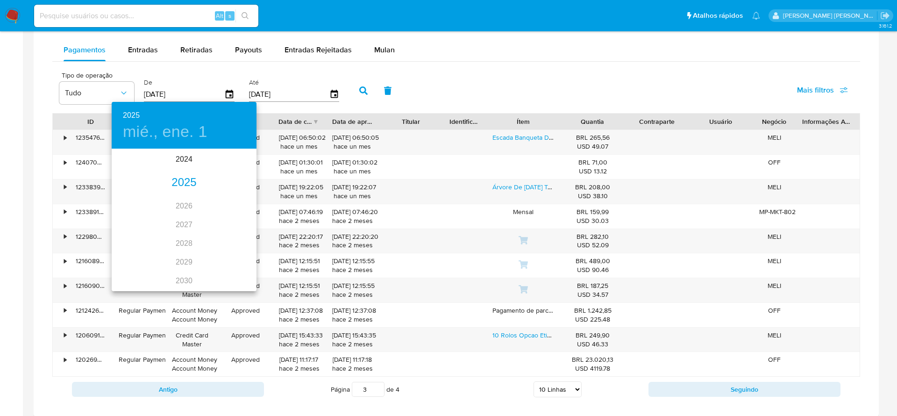
click at [184, 179] on div "2025" at bounding box center [184, 182] width 145 height 19
click at [228, 93] on div at bounding box center [448, 208] width 897 height 416
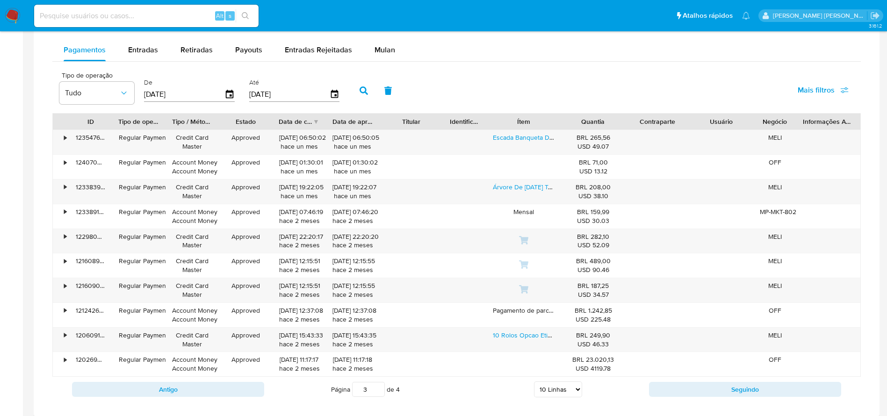
click at [228, 90] on icon "button" at bounding box center [229, 94] width 7 height 8
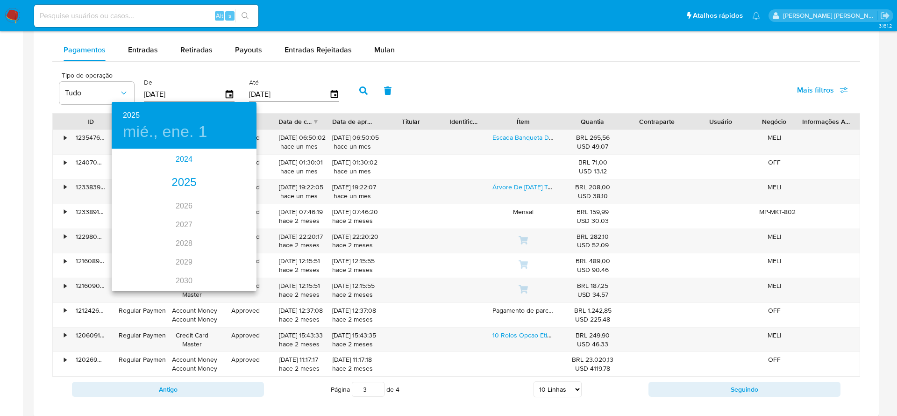
click at [183, 156] on div "2024" at bounding box center [184, 159] width 145 height 19
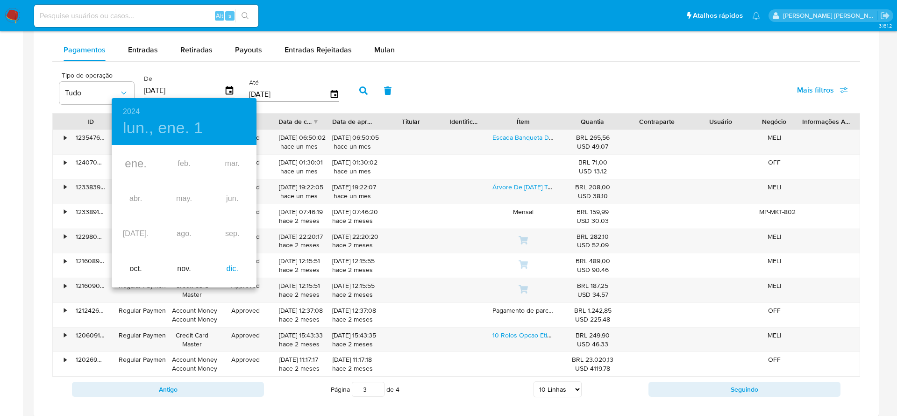
click at [230, 270] on div "dic." at bounding box center [232, 268] width 48 height 35
type input "[DATE]"
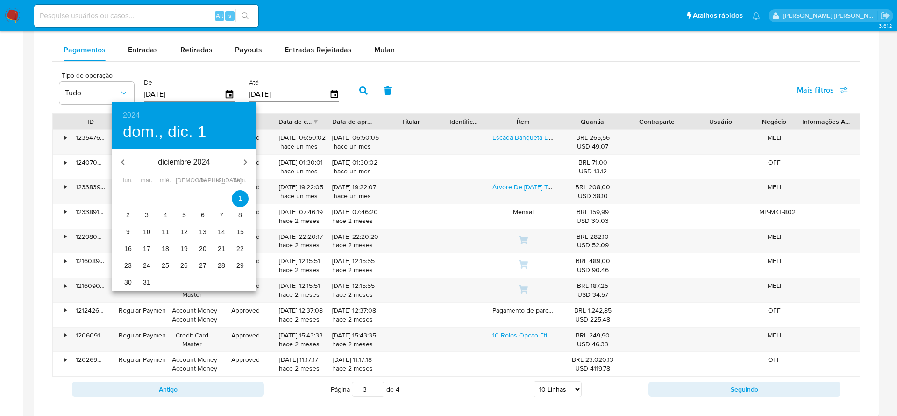
click at [244, 194] on span "1" at bounding box center [240, 198] width 17 height 9
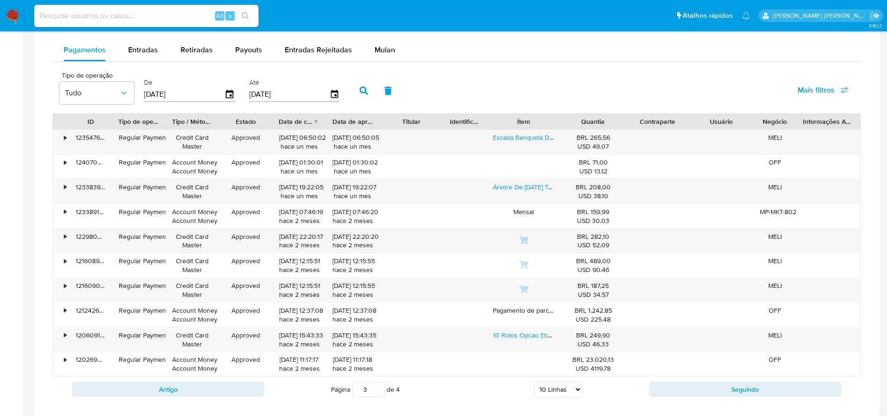
click at [361, 91] on icon "button" at bounding box center [363, 90] width 8 height 8
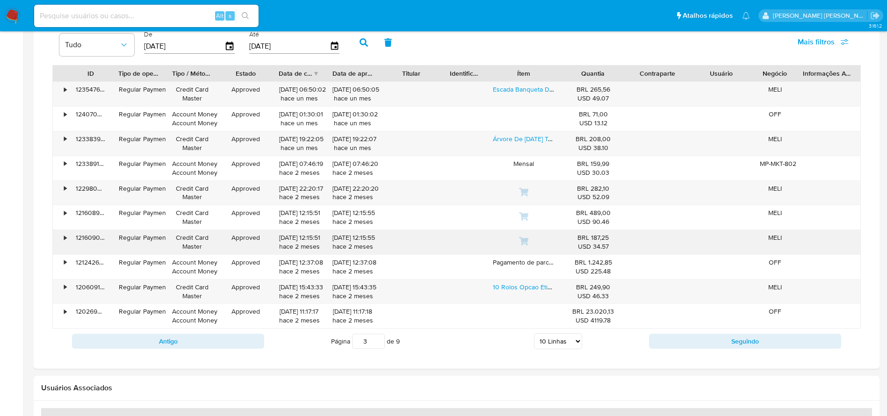
scroll to position [693, 0]
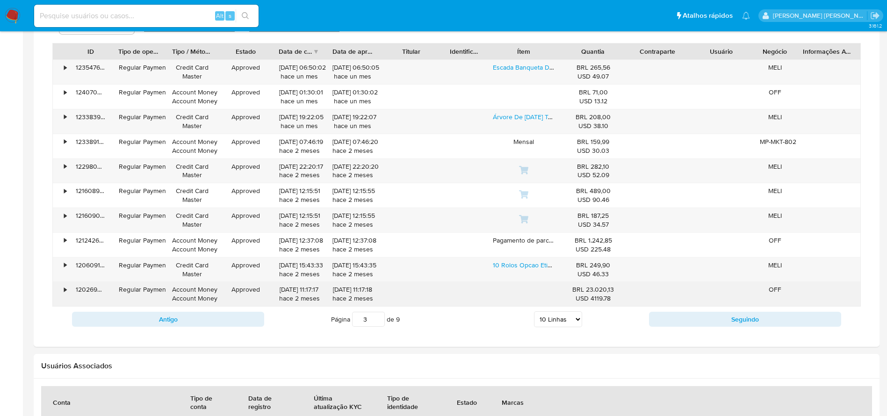
click at [66, 288] on div "•" at bounding box center [65, 289] width 2 height 9
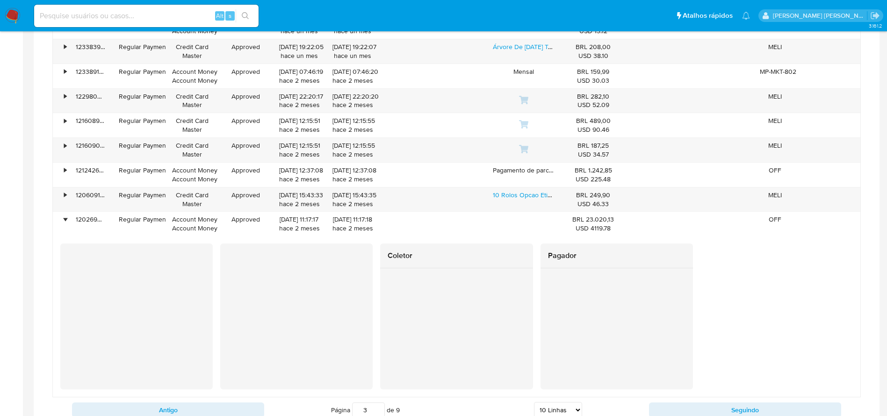
scroll to position [833, 0]
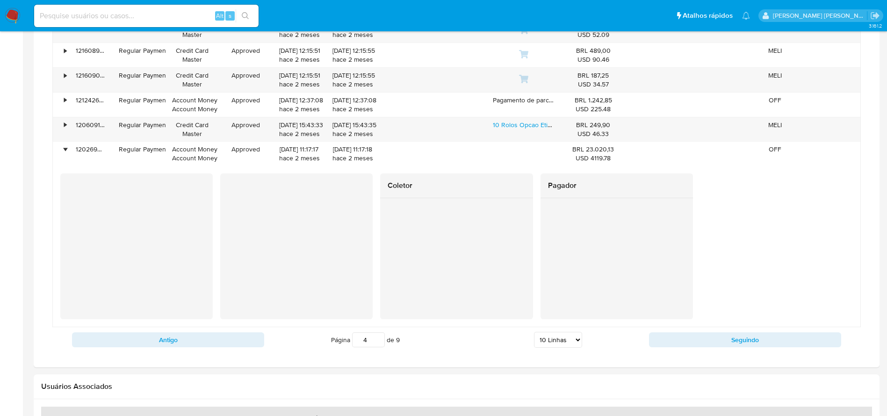
click at [374, 339] on input "4" at bounding box center [368, 339] width 33 height 15
click at [378, 344] on input "3" at bounding box center [368, 339] width 33 height 15
click at [378, 344] on input "2" at bounding box center [368, 339] width 33 height 15
click at [377, 343] on input "1" at bounding box center [368, 339] width 33 height 15
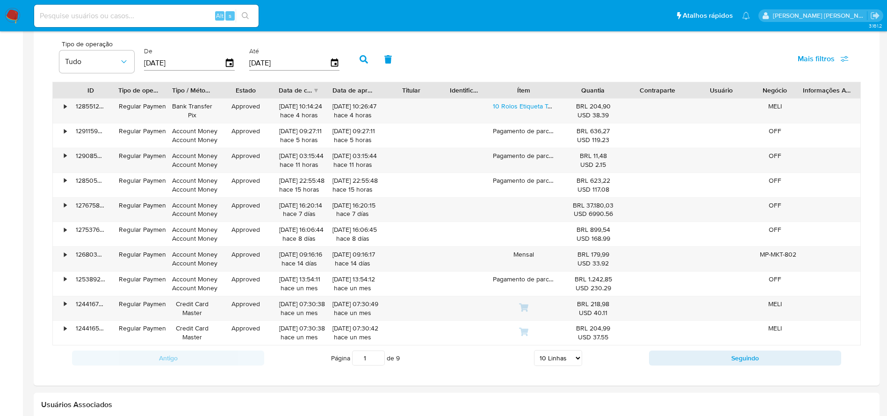
scroll to position [684, 0]
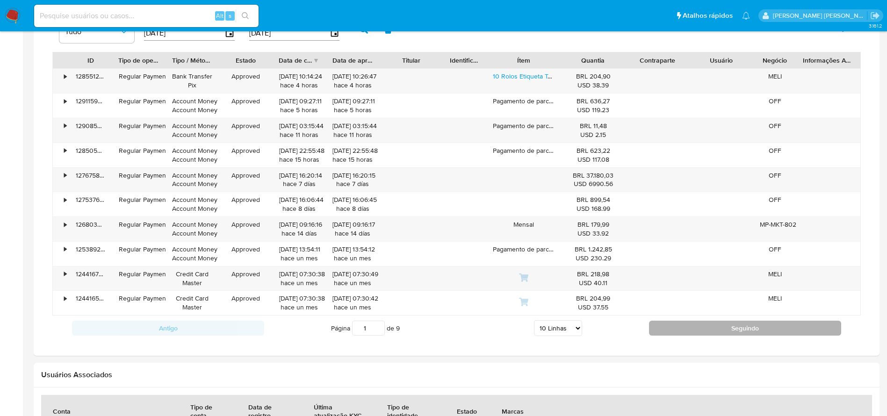
click at [673, 332] on button "Seguindo" at bounding box center [745, 328] width 192 height 15
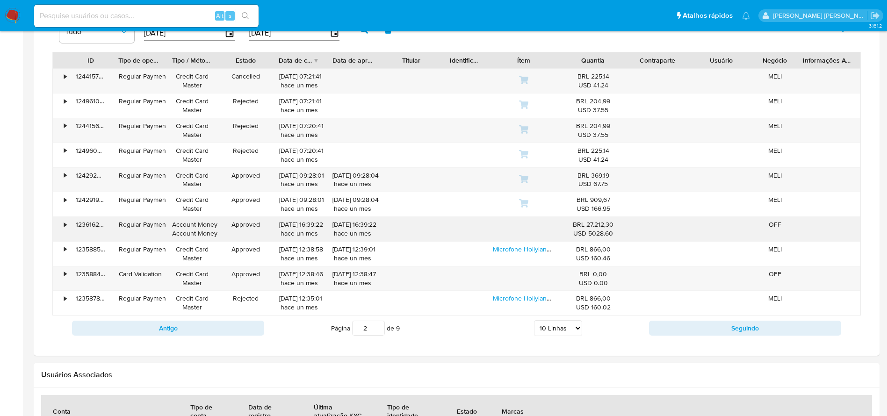
click at [62, 225] on div "•" at bounding box center [61, 229] width 16 height 24
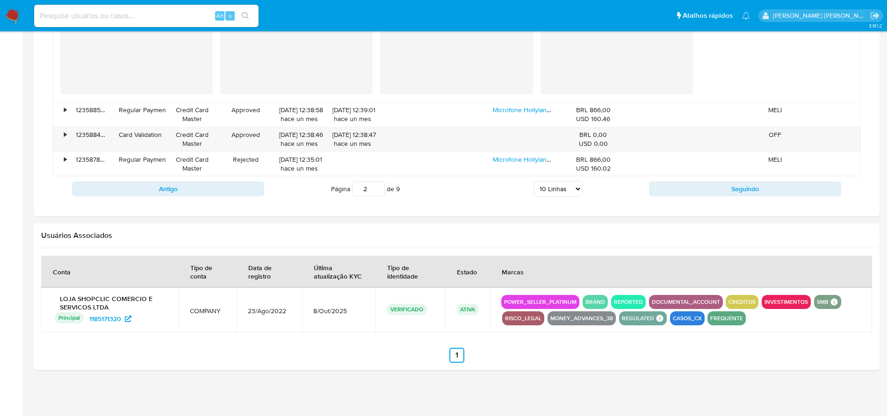
scroll to position [985, 0]
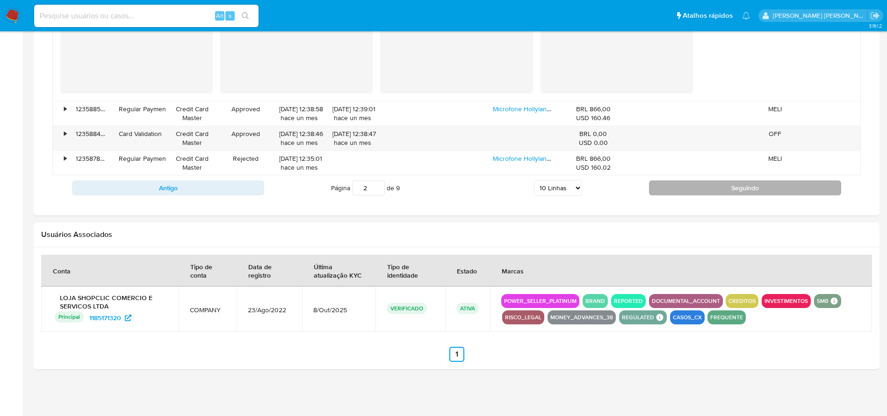
click at [676, 192] on button "Seguindo" at bounding box center [745, 187] width 192 height 15
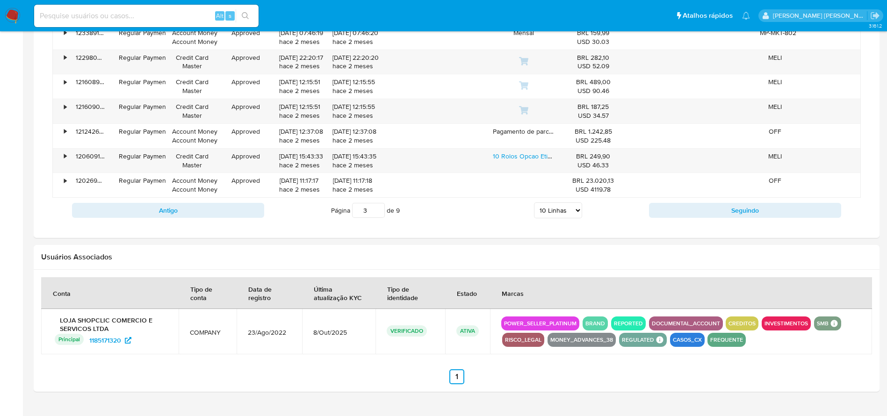
scroll to position [825, 0]
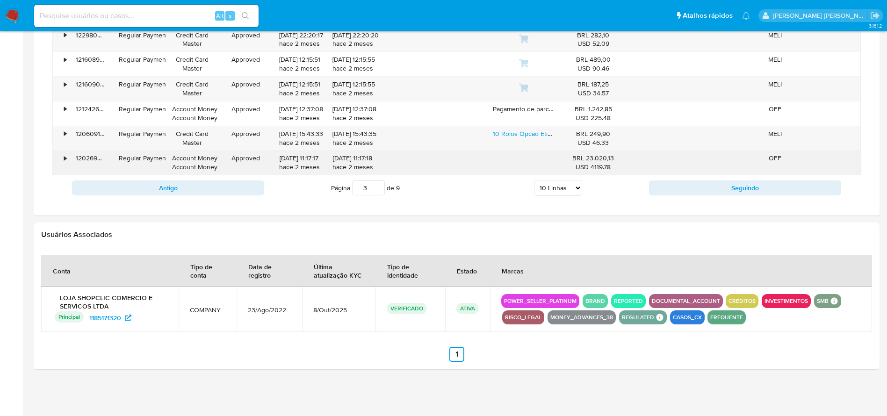
click at [65, 161] on div "•" at bounding box center [65, 158] width 2 height 9
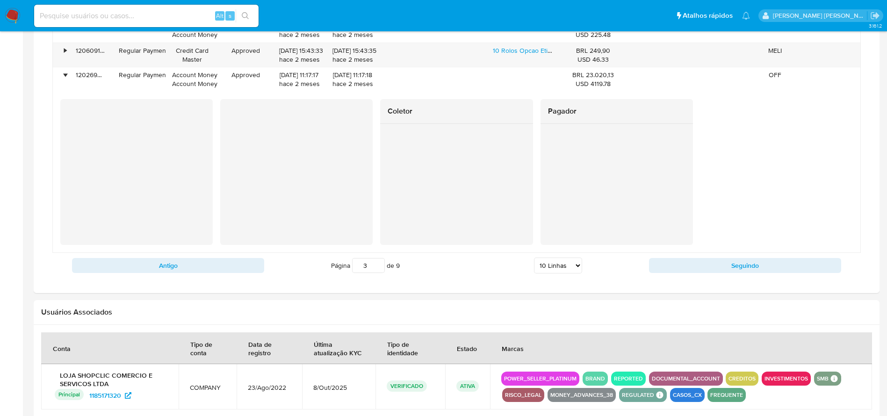
scroll to position [985, 0]
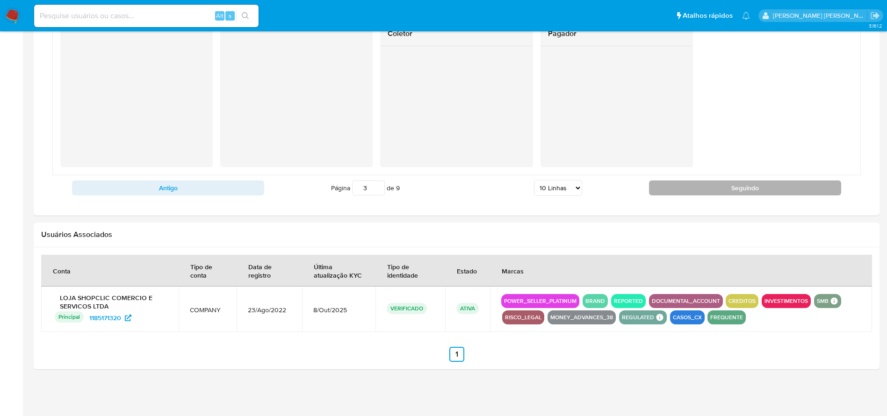
click at [692, 188] on button "Seguindo" at bounding box center [745, 187] width 192 height 15
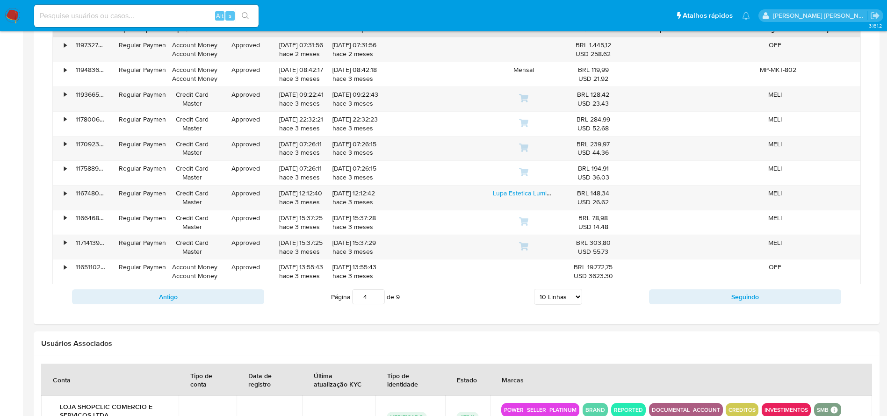
scroll to position [736, 0]
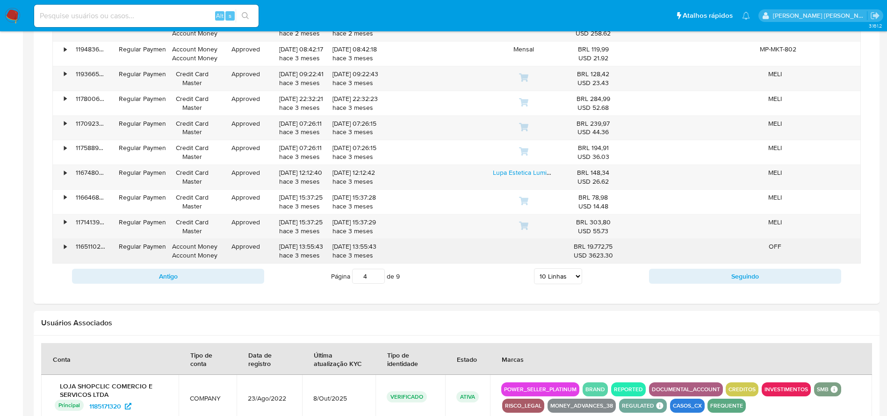
click at [61, 246] on div "•" at bounding box center [61, 251] width 16 height 24
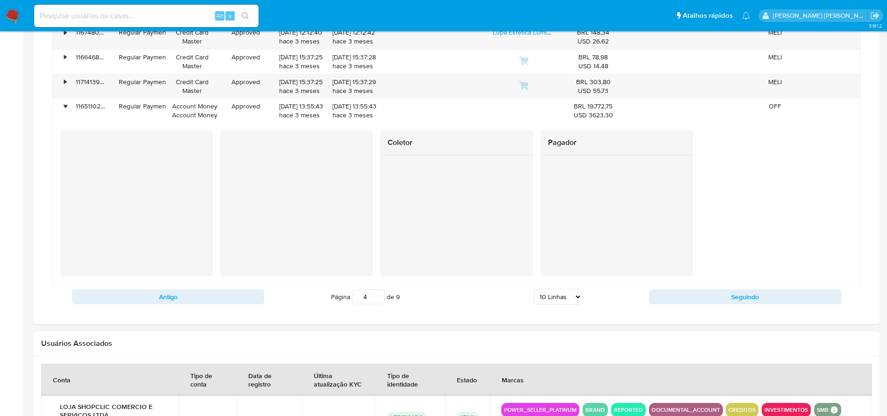
scroll to position [806, 0]
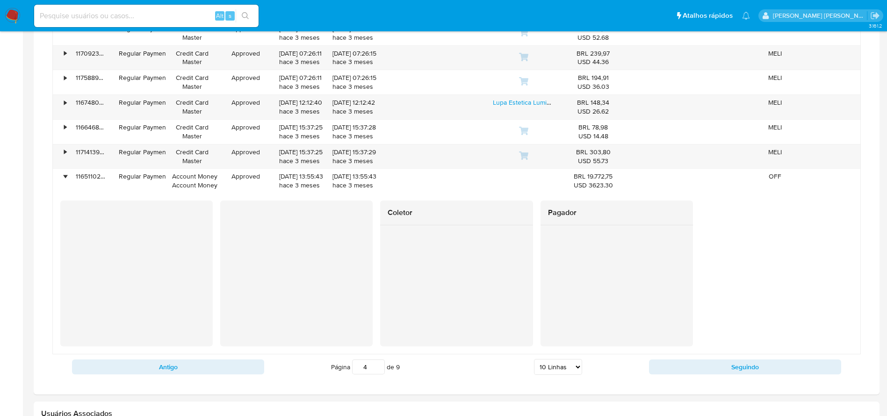
click at [729, 255] on div "Coletor Pagador" at bounding box center [456, 274] width 792 height 146
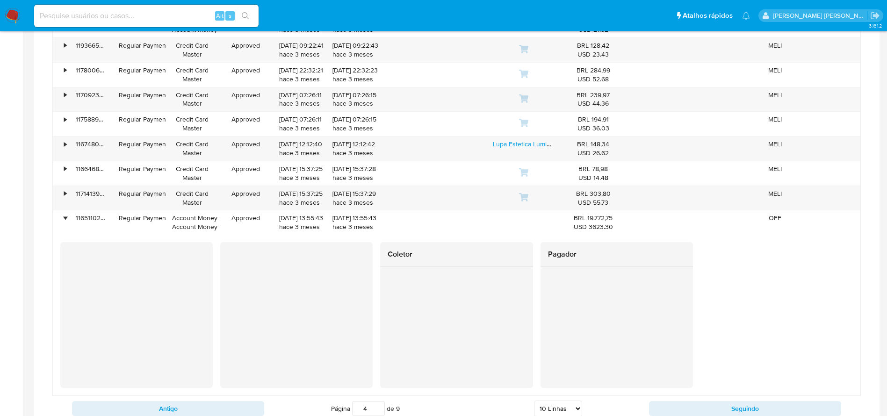
scroll to position [736, 0]
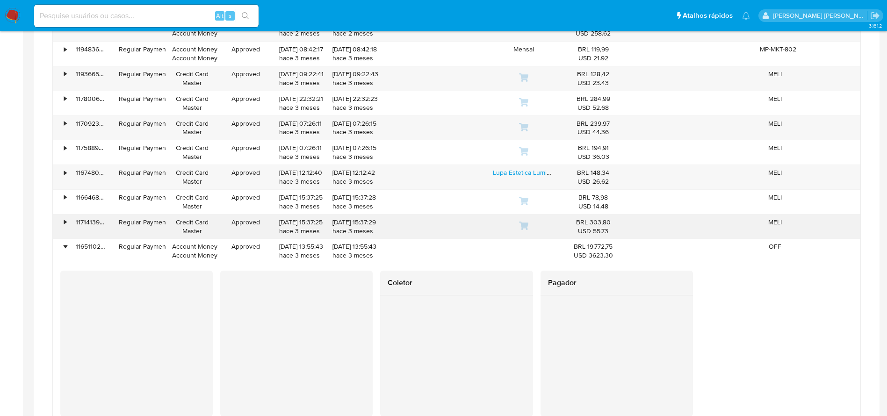
click at [59, 224] on div "•" at bounding box center [61, 227] width 16 height 24
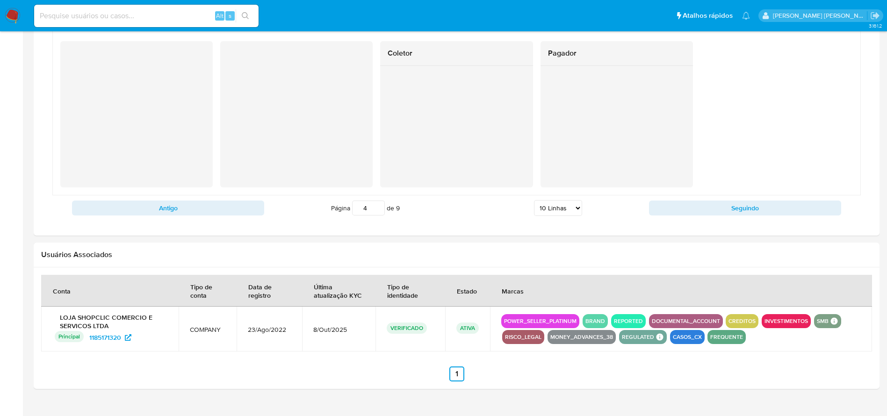
scroll to position [1171, 0]
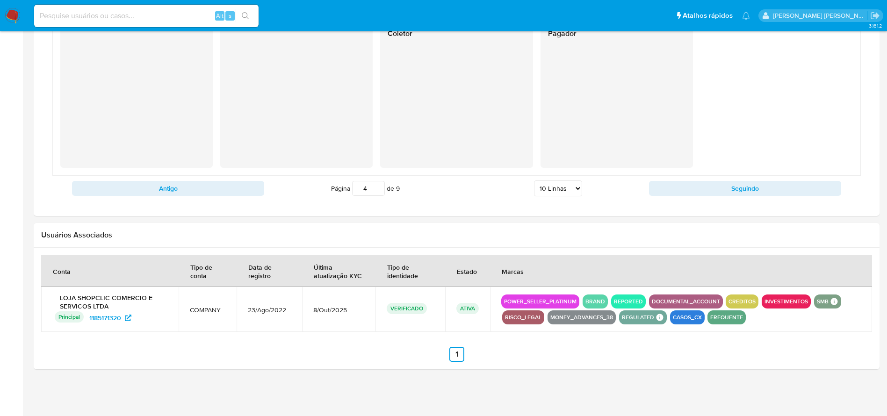
click at [701, 197] on div "Antigo Página 4 de 9 5 Linhas 10 Linhas 20 Linhas 25 Linhas 50 Linhas 100 Linha…" at bounding box center [456, 188] width 808 height 25
click at [703, 193] on button "Seguindo" at bounding box center [745, 188] width 192 height 15
type input "5"
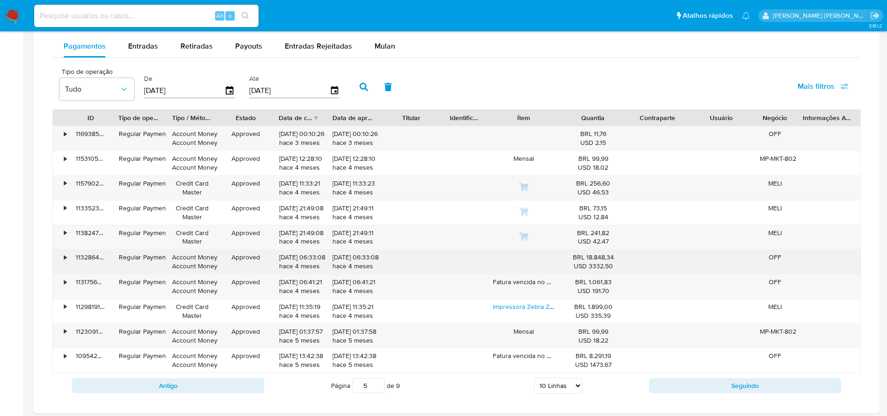
scroll to position [684, 0]
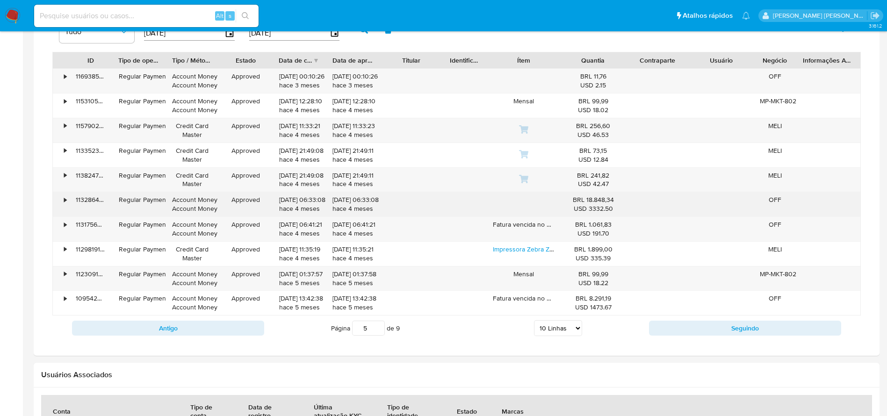
click at [557, 210] on div at bounding box center [523, 204] width 75 height 24
click at [555, 209] on div at bounding box center [523, 204] width 75 height 24
click at [546, 206] on div at bounding box center [523, 204] width 75 height 24
click at [64, 198] on div "•" at bounding box center [65, 199] width 2 height 9
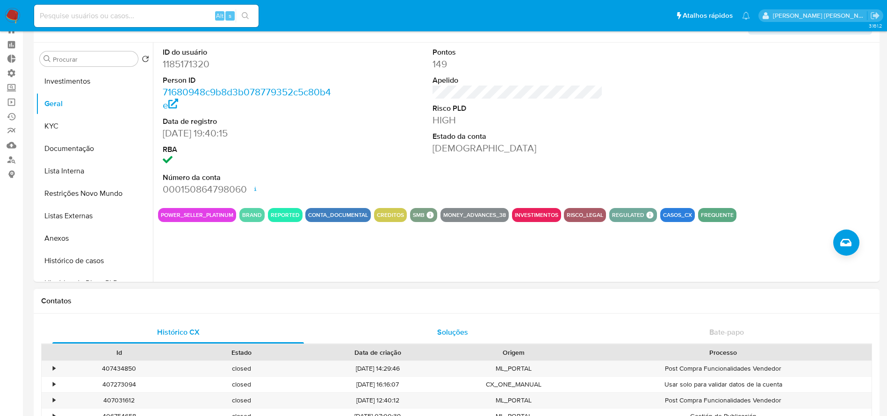
scroll to position [0, 0]
